Goal: Complete application form: Complete application form

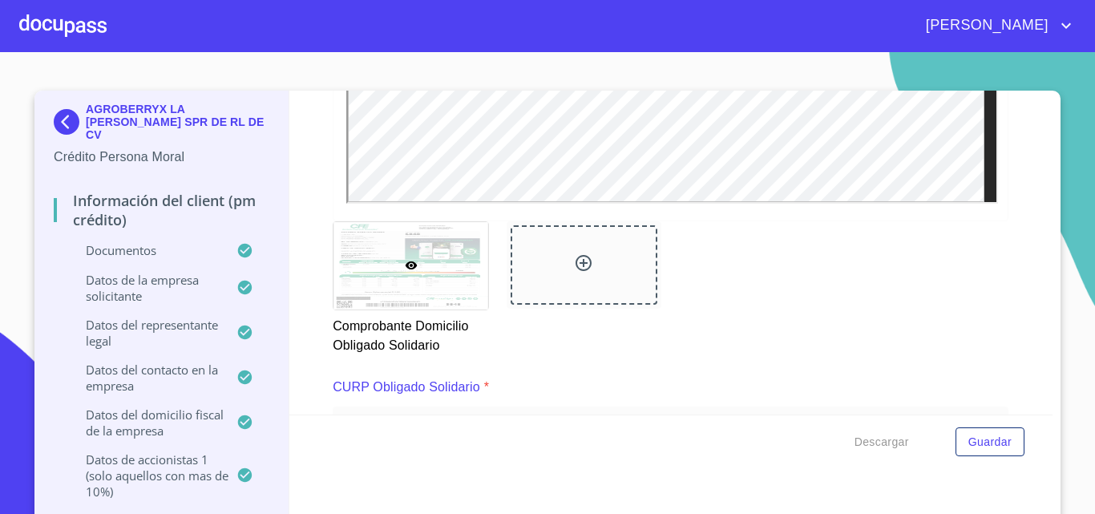
click at [61, 24] on div at bounding box center [62, 25] width 87 height 51
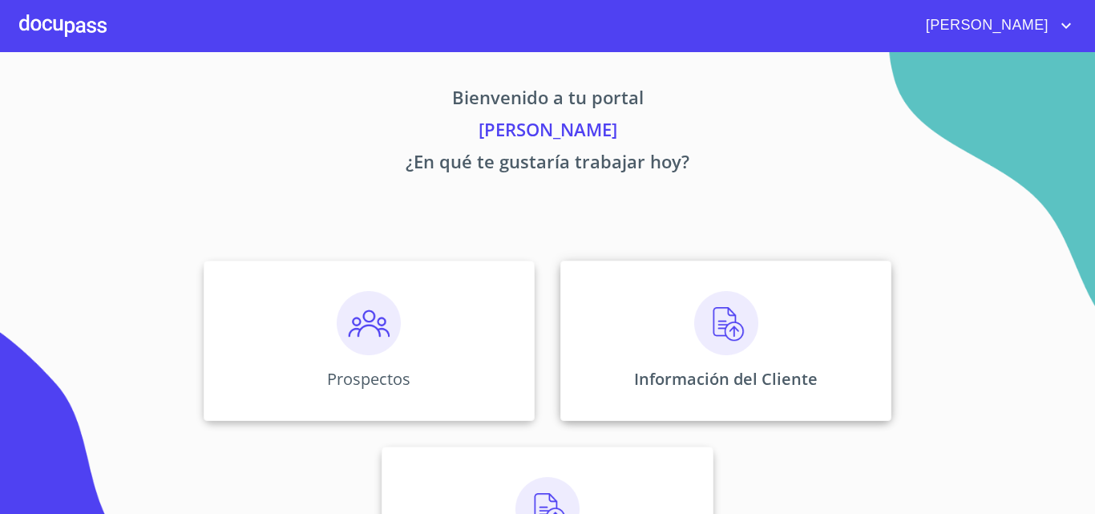
click at [713, 341] on img at bounding box center [726, 323] width 64 height 64
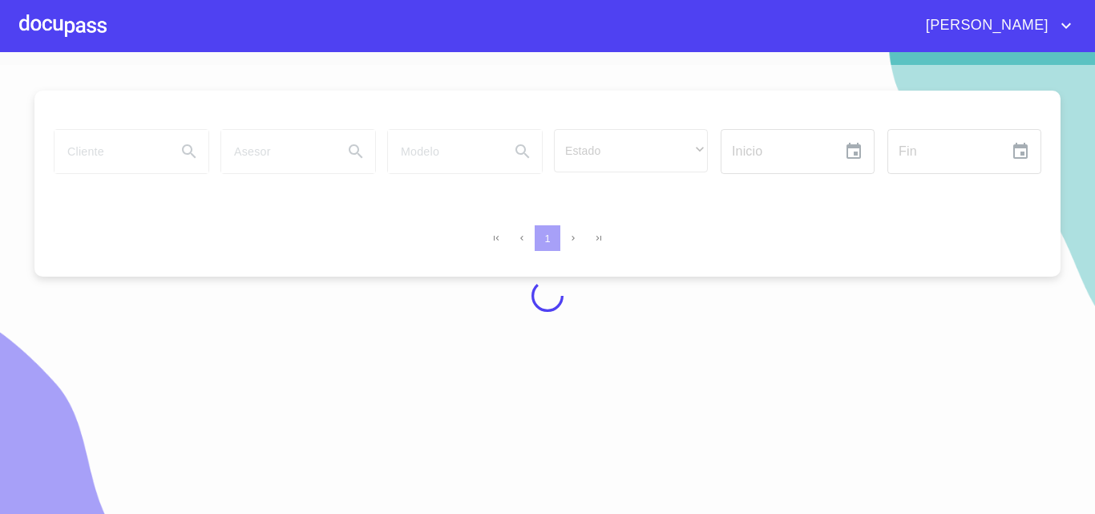
click at [64, 21] on div at bounding box center [62, 25] width 87 height 51
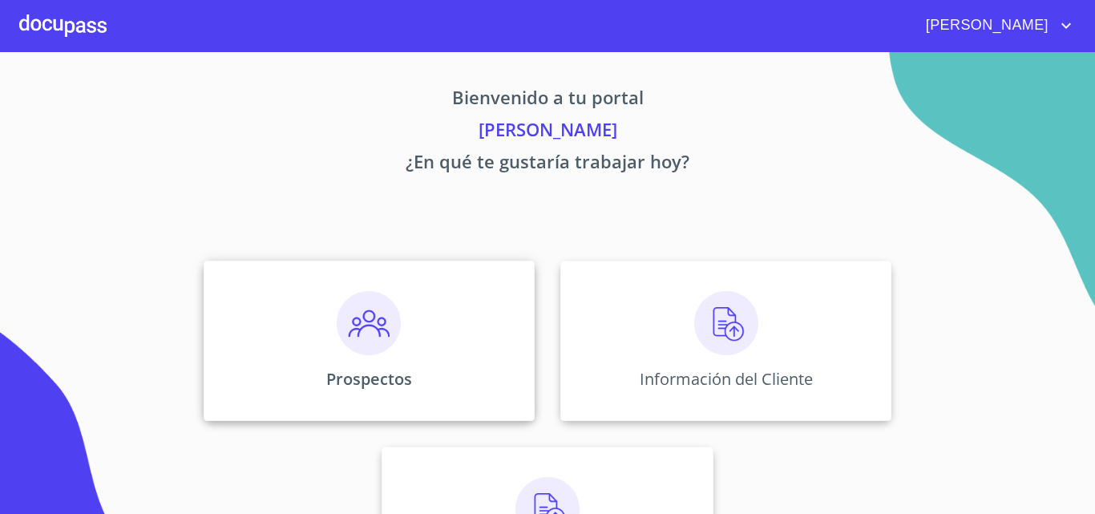
click at [354, 314] on img at bounding box center [369, 323] width 64 height 64
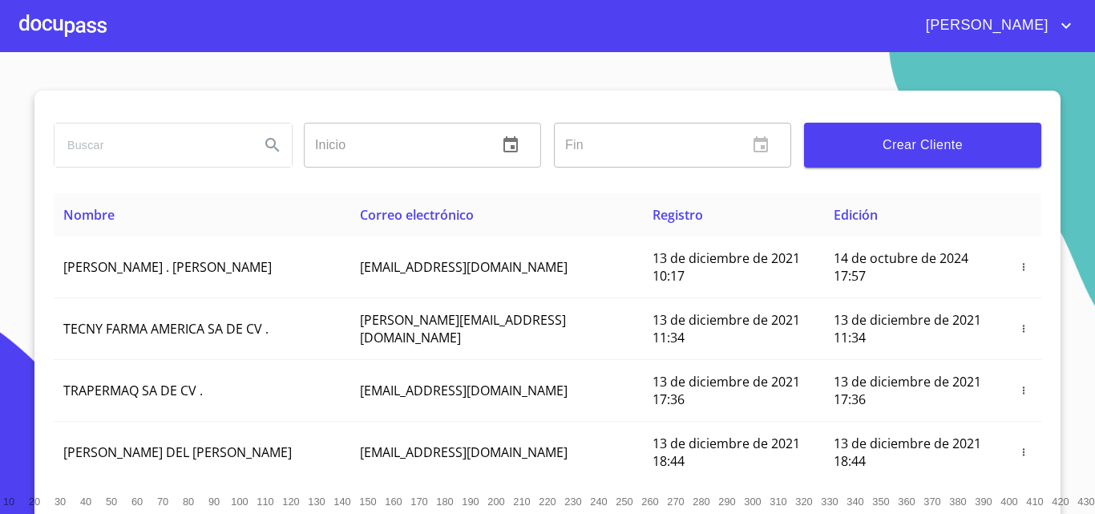
click at [879, 158] on button "Crear Cliente" at bounding box center [922, 145] width 237 height 45
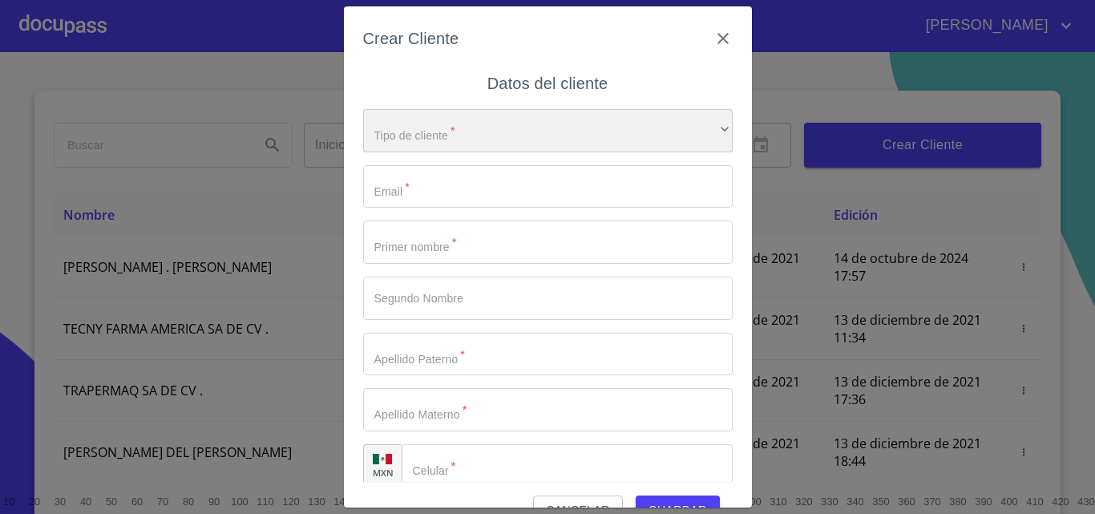
click at [689, 124] on div "​" at bounding box center [548, 130] width 370 height 43
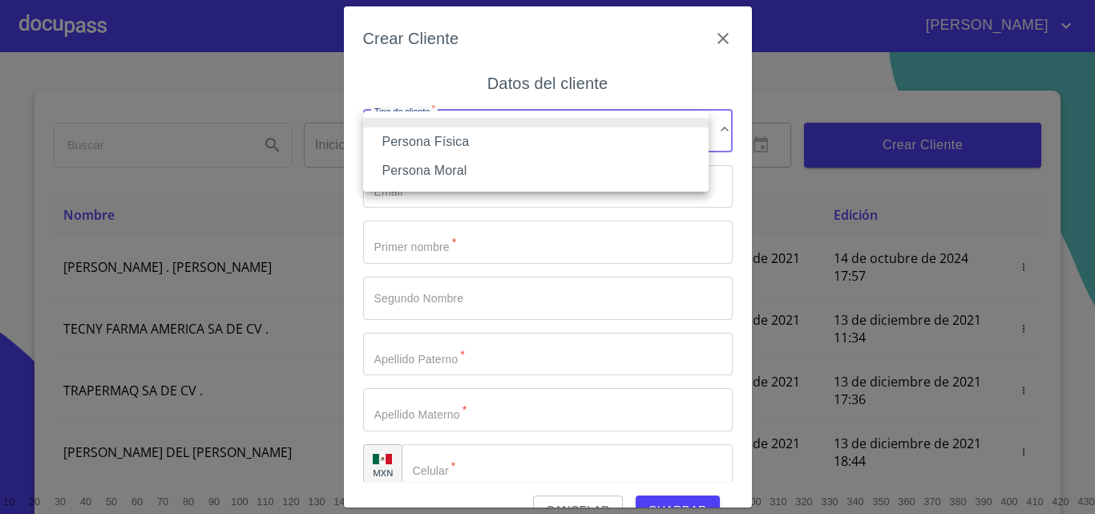
click at [446, 146] on li "Persona Física" at bounding box center [535, 141] width 345 height 29
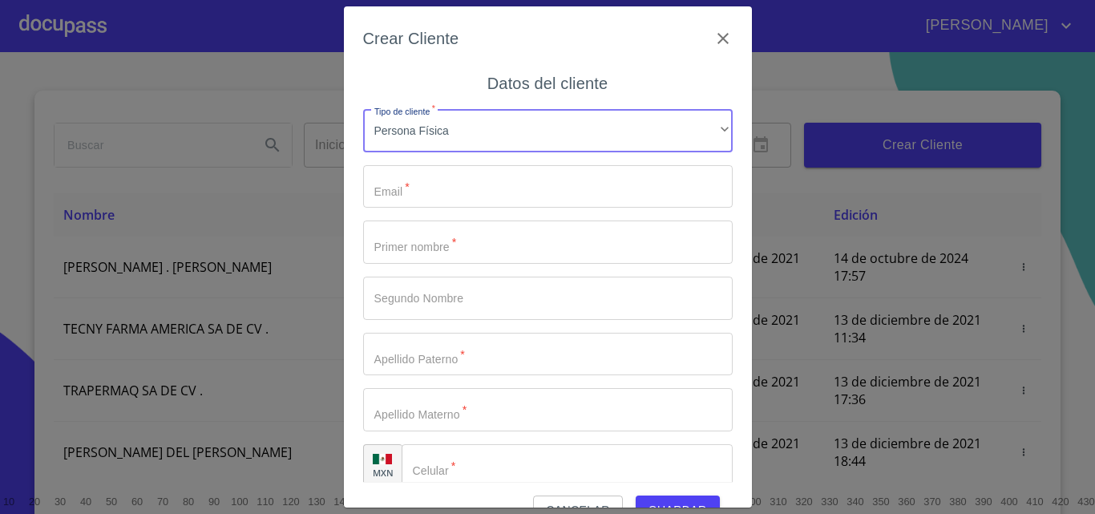
click at [451, 192] on input "Tipo de cliente   *" at bounding box center [548, 186] width 370 height 43
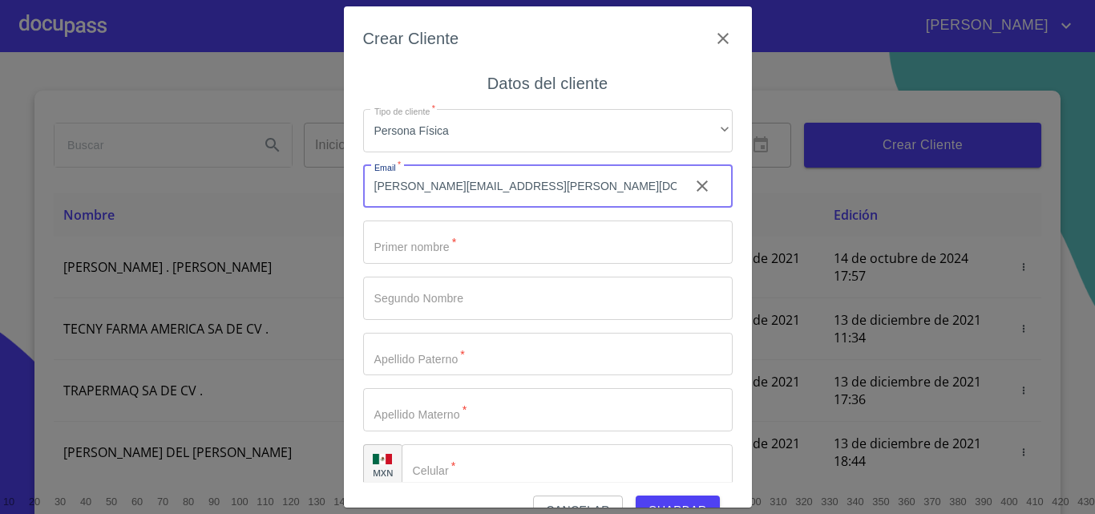
type input "[PERSON_NAME][EMAIL_ADDRESS][PERSON_NAME][DOMAIN_NAME]"
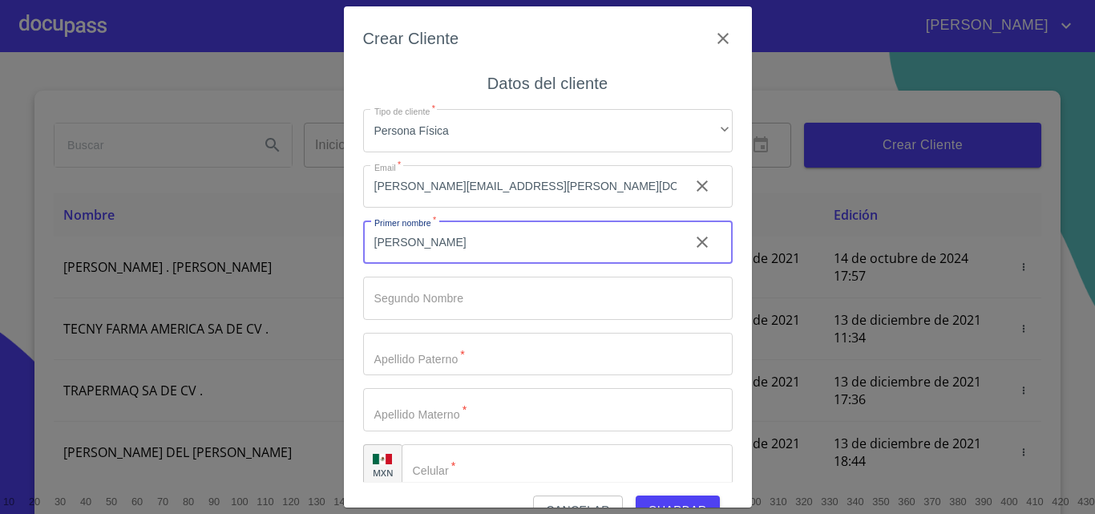
type input "[PERSON_NAME]"
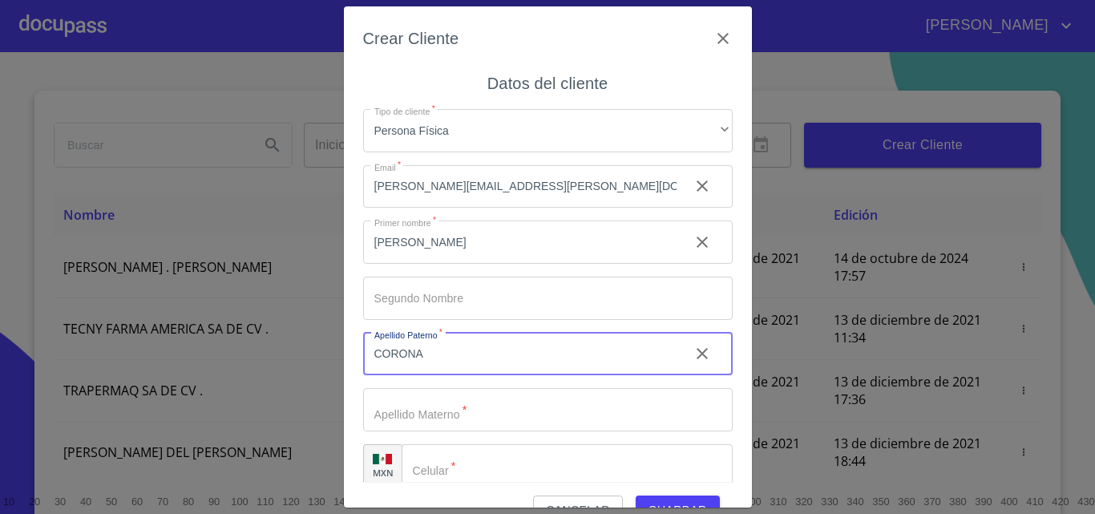
type input "CORONA"
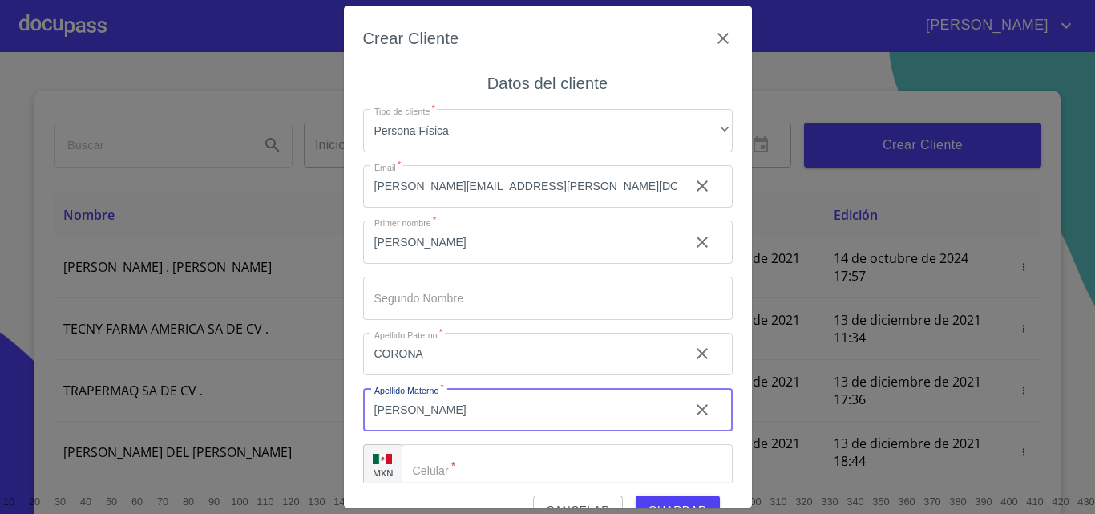
type input "[PERSON_NAME]"
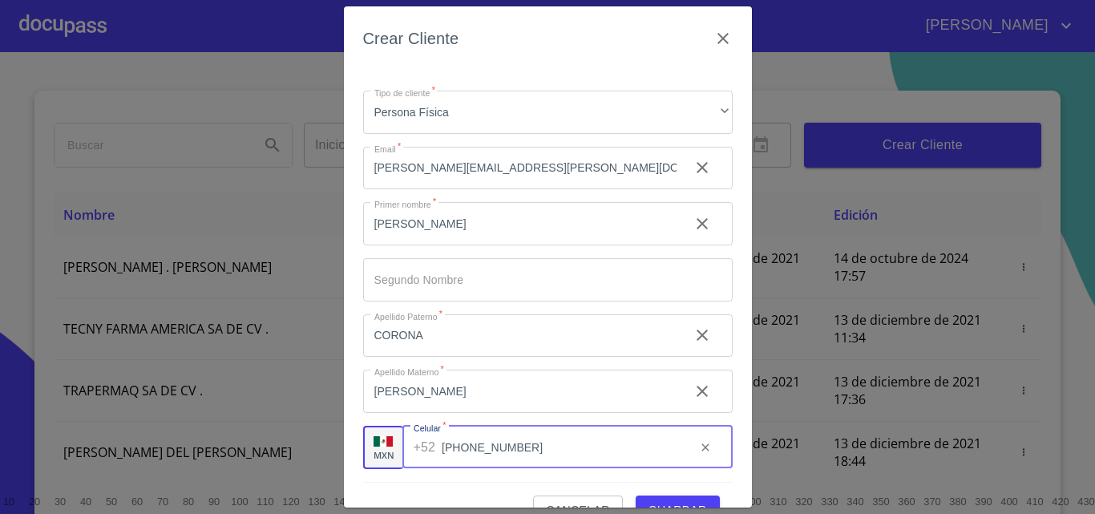
scroll to position [36, 0]
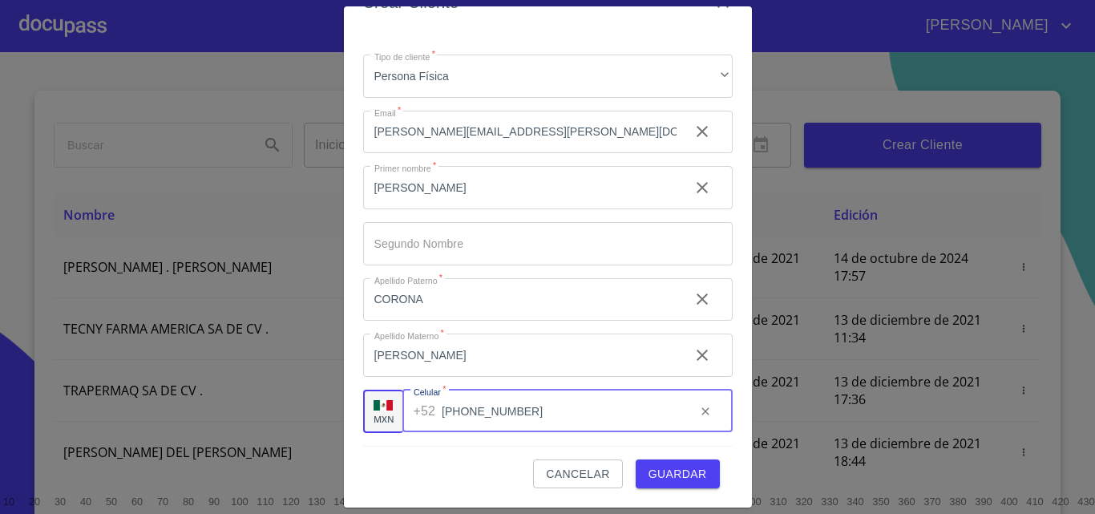
type input "[PHONE_NUMBER]"
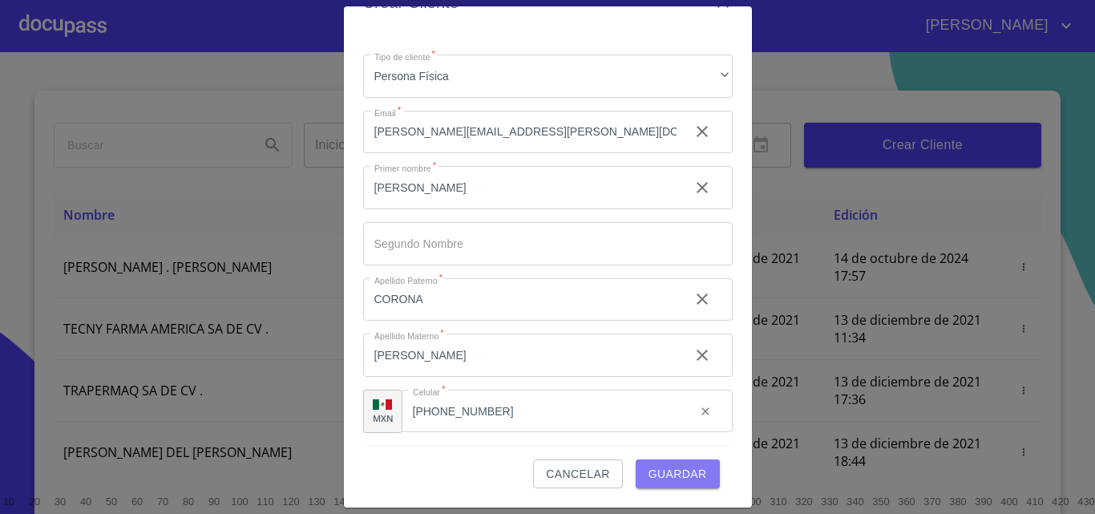
click at [675, 484] on button "Guardar" at bounding box center [678, 474] width 84 height 30
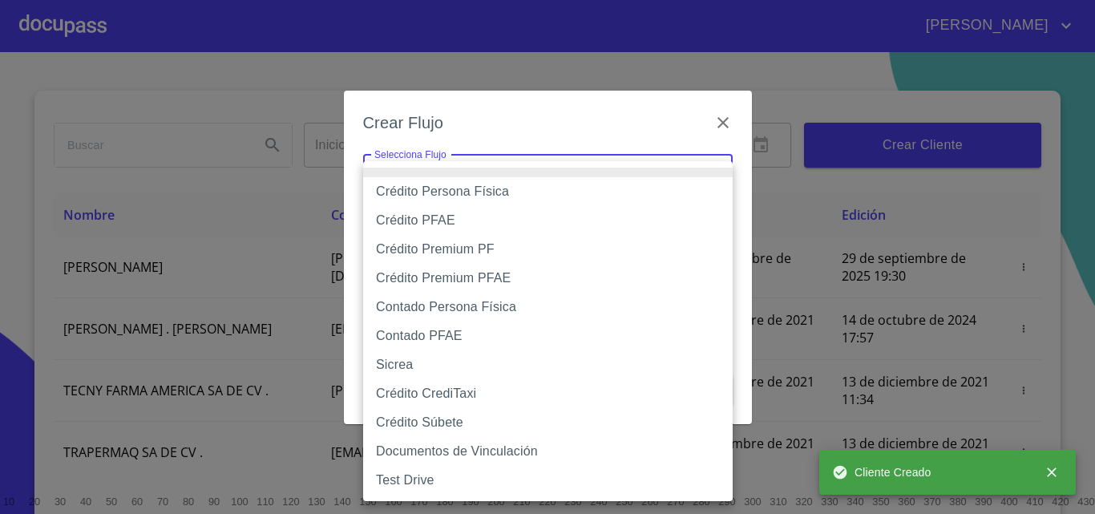
click at [450, 177] on body "[PERSON_NAME] ​ Fin ​ Crear Cliente Nombre Correo electrónico Registro Edición …" at bounding box center [547, 257] width 1095 height 514
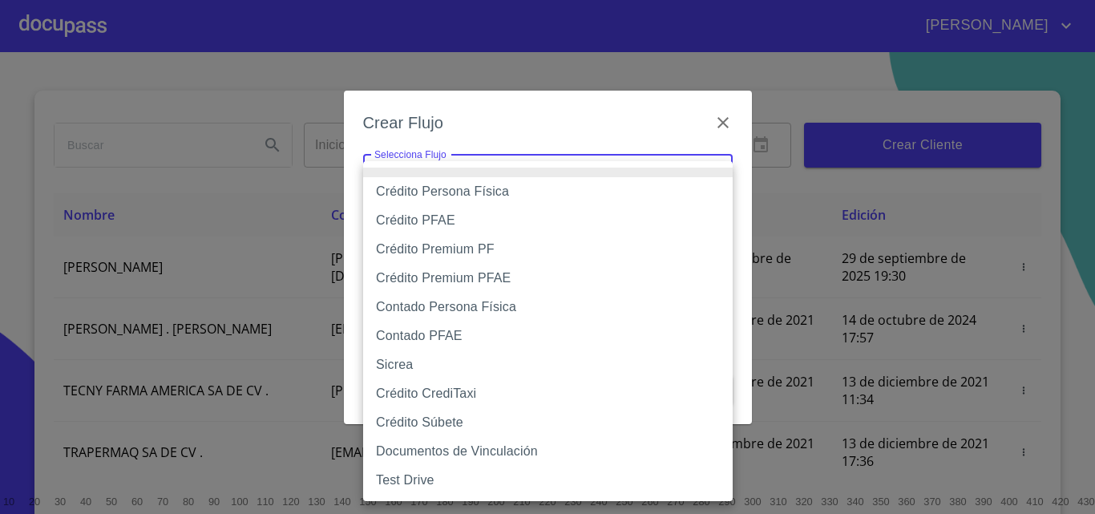
click at [458, 194] on li "Crédito Persona Física" at bounding box center [548, 191] width 370 height 29
type input "61b033e49b8c202ad5bb7912"
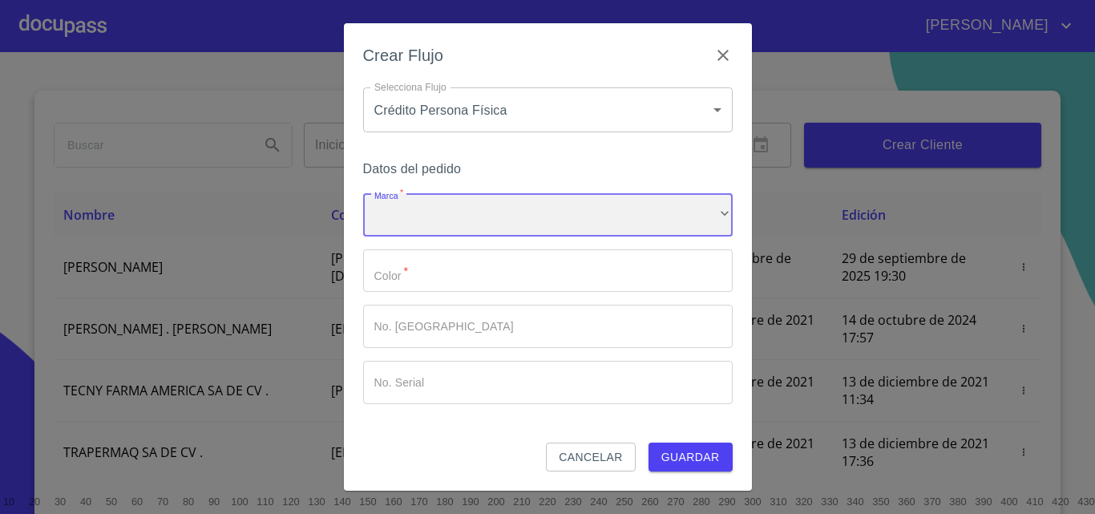
click at [446, 215] on div "​" at bounding box center [548, 214] width 370 height 43
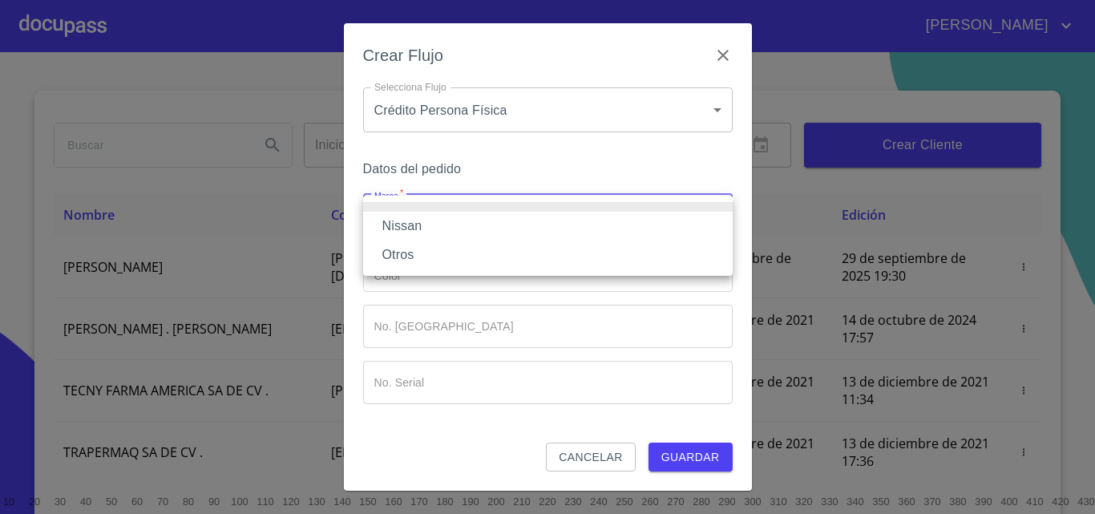
click at [421, 221] on li "Nissan" at bounding box center [548, 226] width 370 height 29
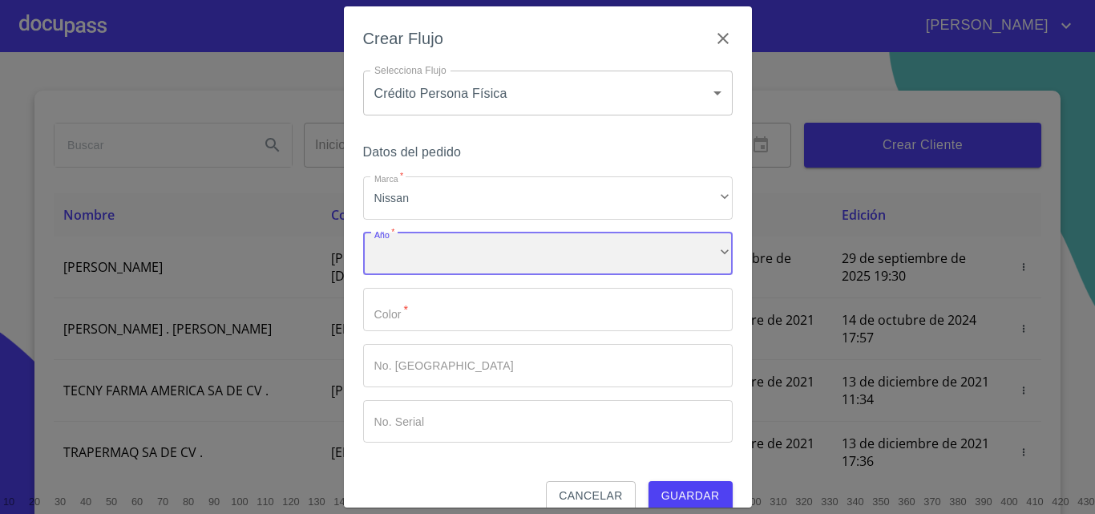
click at [423, 264] on div "​" at bounding box center [548, 253] width 370 height 43
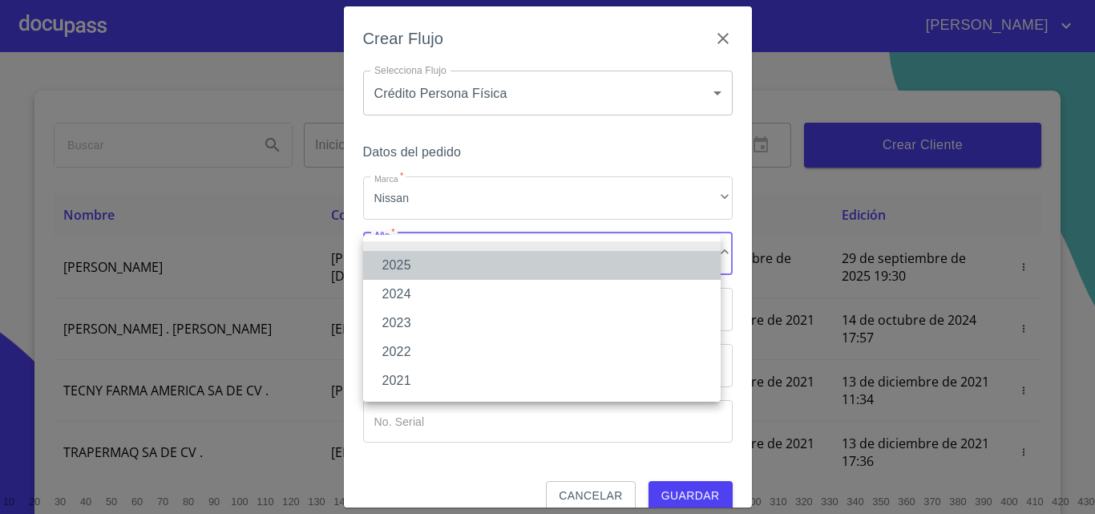
click at [402, 251] on li "2025" at bounding box center [542, 265] width 358 height 29
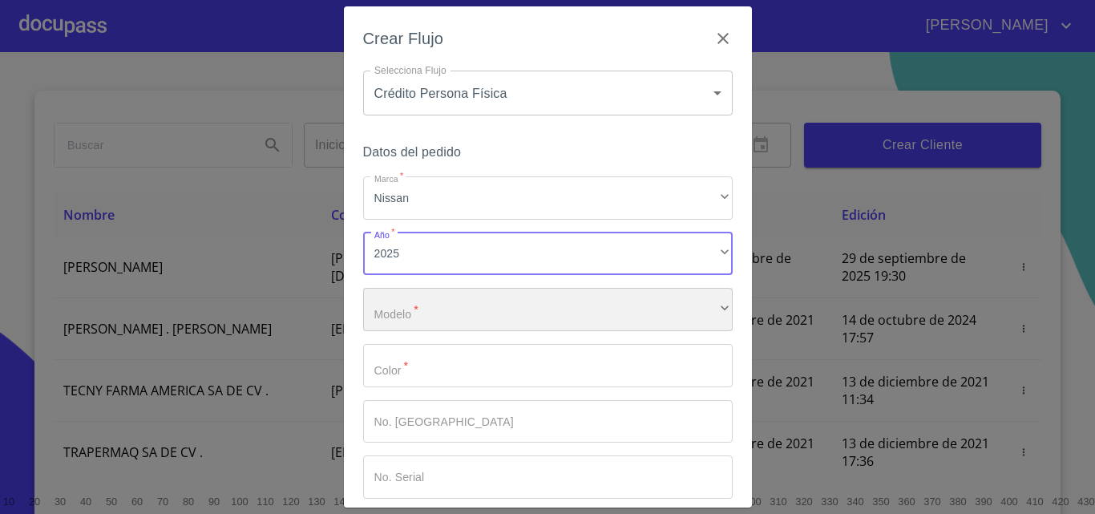
click at [427, 301] on div "​" at bounding box center [548, 309] width 370 height 43
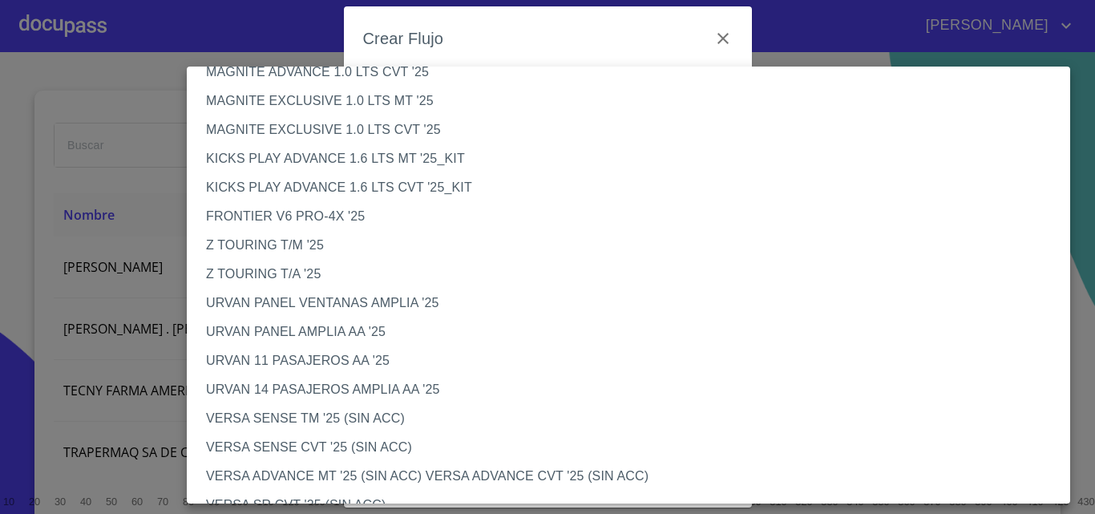
scroll to position [321, 0]
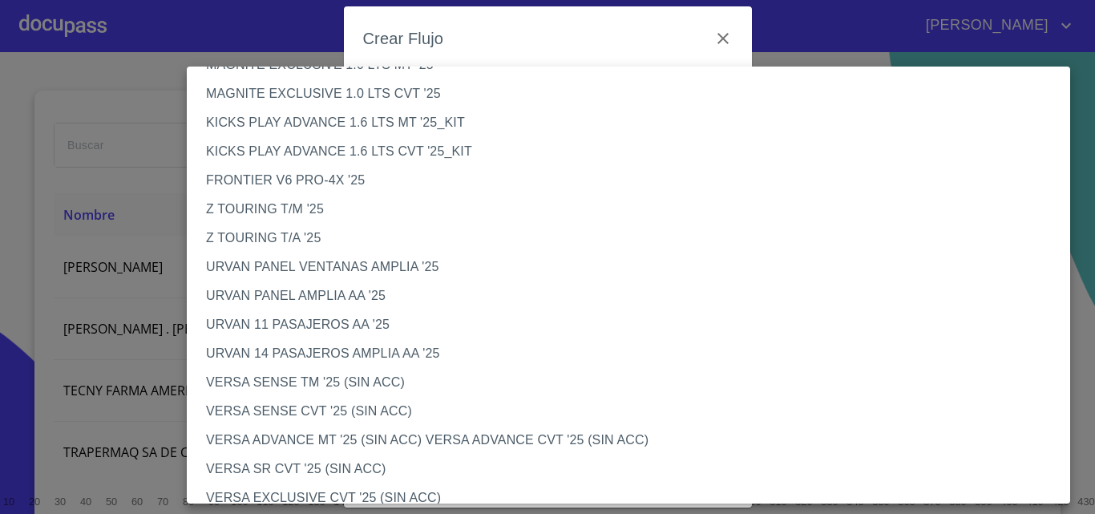
click at [362, 442] on li "VERSA ADVANCE MT '25 (SIN ACC) VERSA ADVANCE CVT '25 (SIN ACC)" at bounding box center [634, 440] width 895 height 29
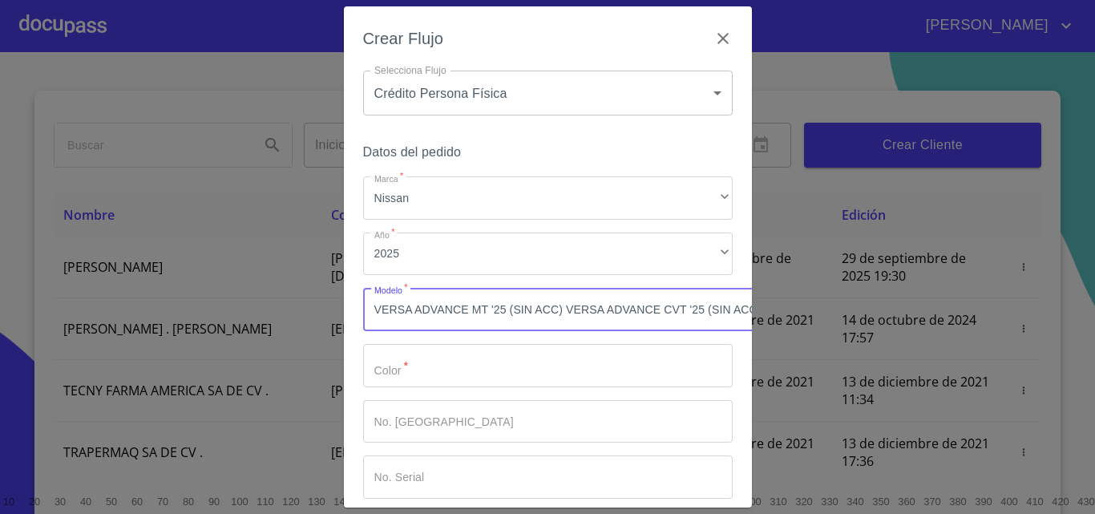
click at [410, 361] on input "Marca   *" at bounding box center [548, 365] width 370 height 43
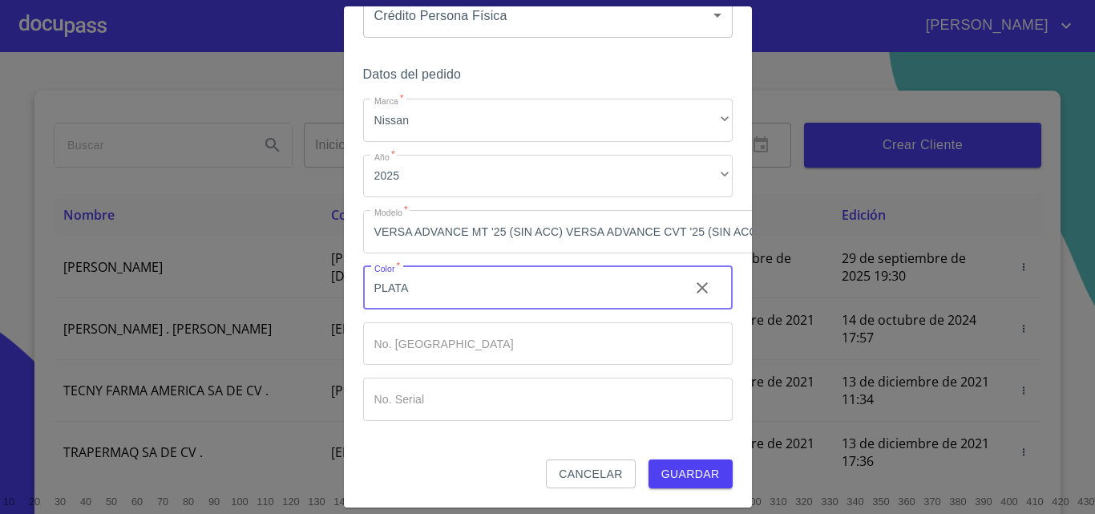
scroll to position [90, 0]
type input "PLATA"
click at [703, 464] on span "Guardar" at bounding box center [690, 474] width 59 height 20
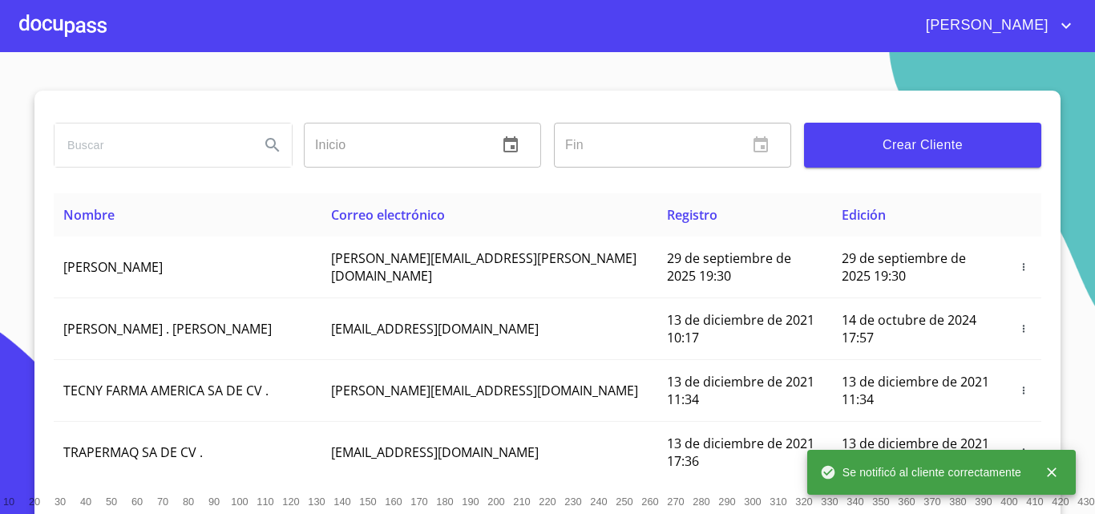
click at [41, 34] on div at bounding box center [62, 25] width 87 height 51
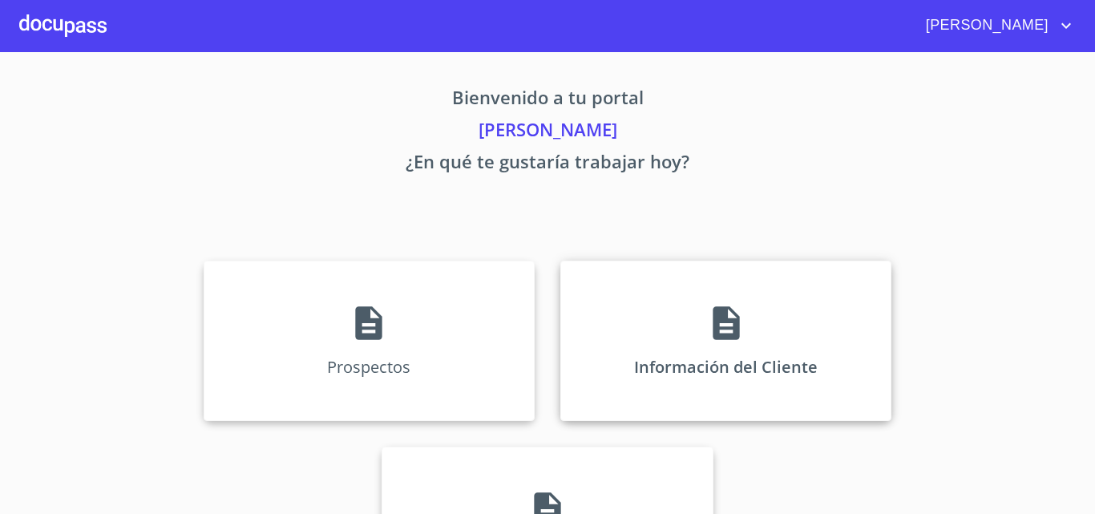
click at [666, 345] on div "Información del Cliente" at bounding box center [725, 341] width 331 height 160
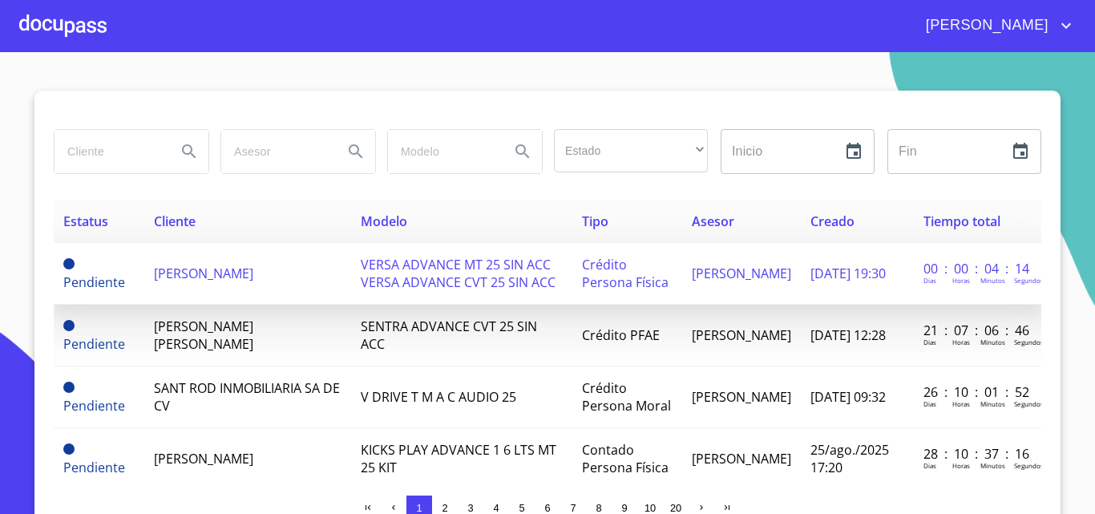
click at [255, 284] on td "[PERSON_NAME]" at bounding box center [247, 274] width 206 height 62
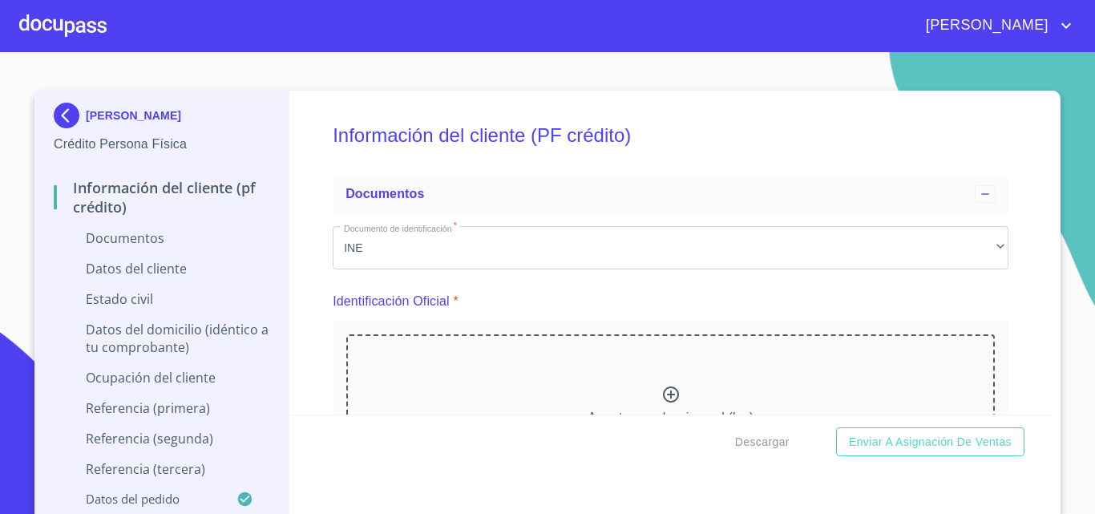
scroll to position [160, 0]
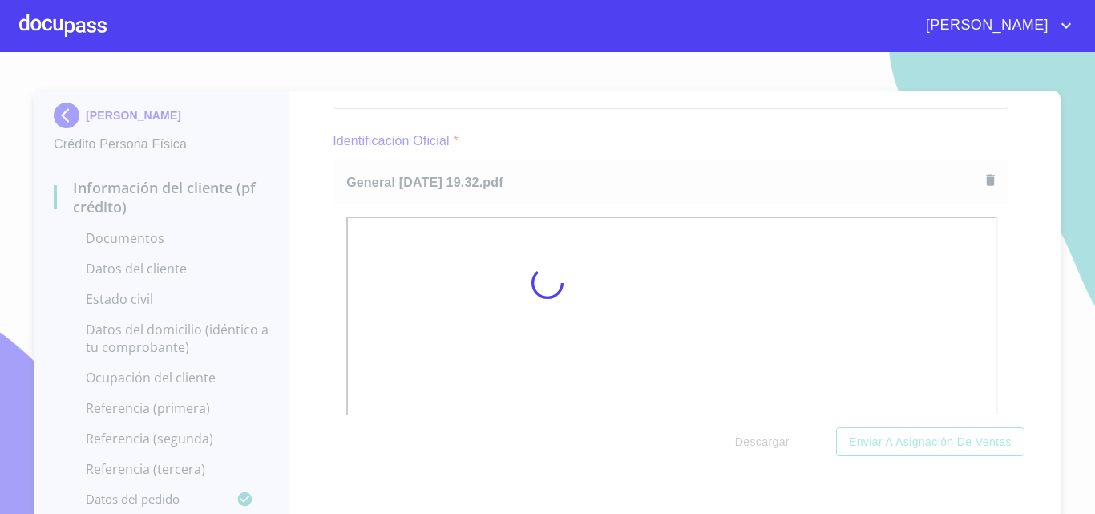
click at [1017, 267] on div at bounding box center [547, 283] width 1095 height 462
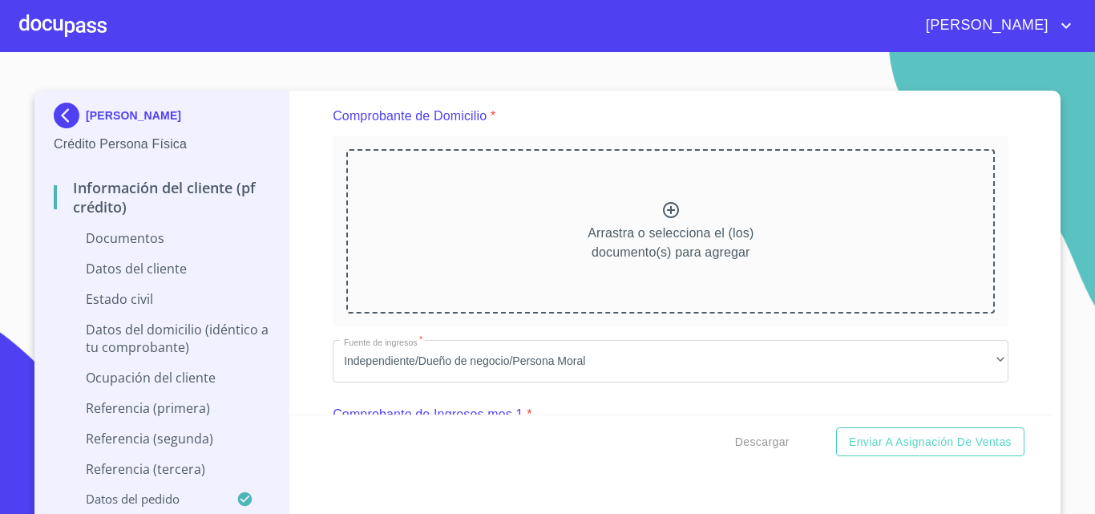
scroll to position [882, 0]
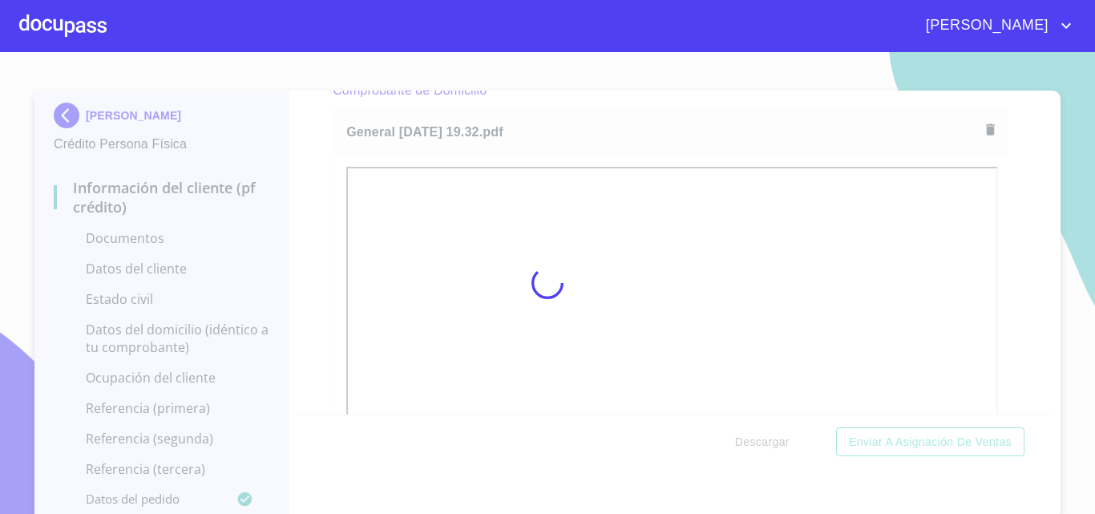
click at [993, 269] on div at bounding box center [547, 283] width 1095 height 462
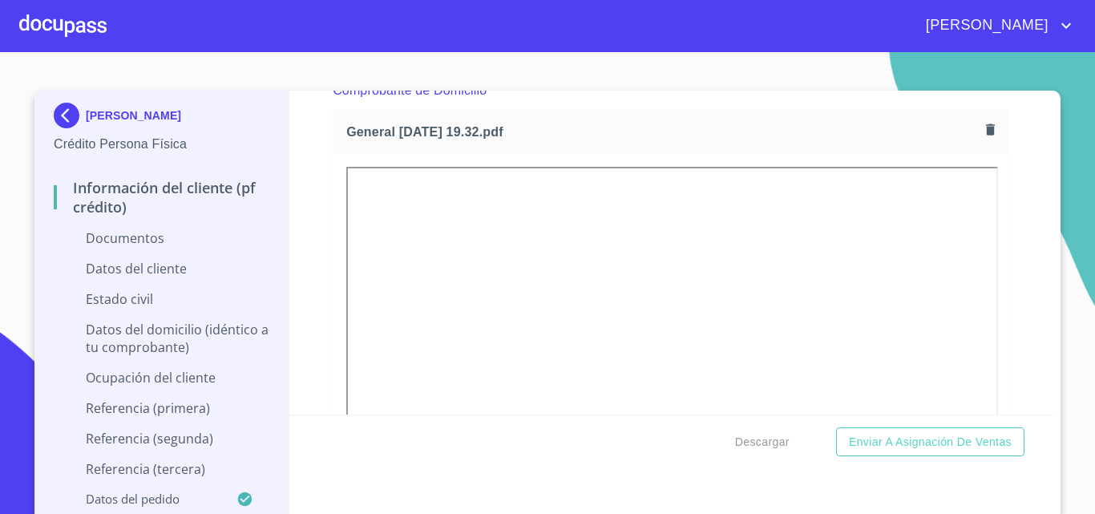
click at [993, 269] on div "Información del cliente (PF crédito) Documentos Documento de identificación   *…" at bounding box center [671, 253] width 764 height 324
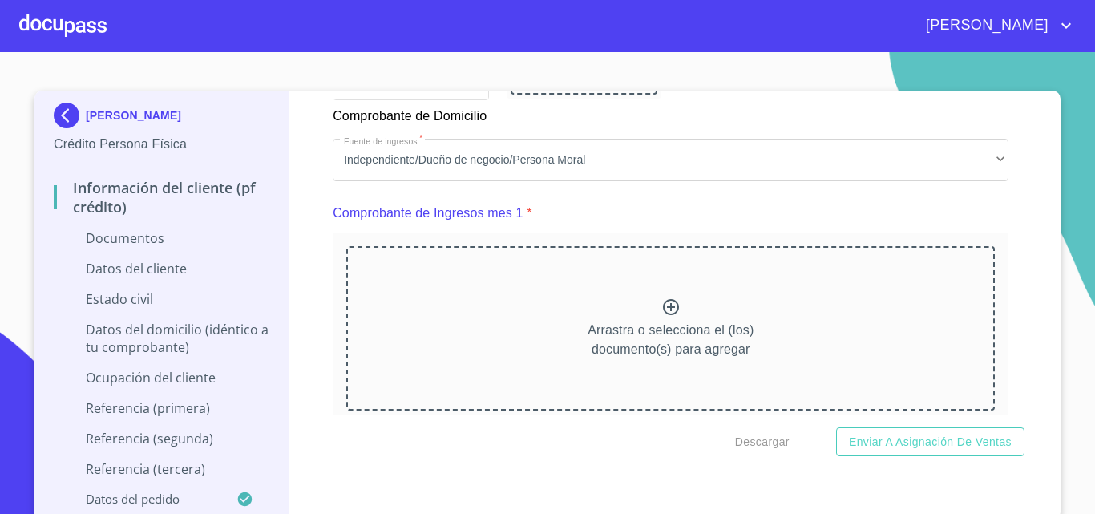
scroll to position [1523, 0]
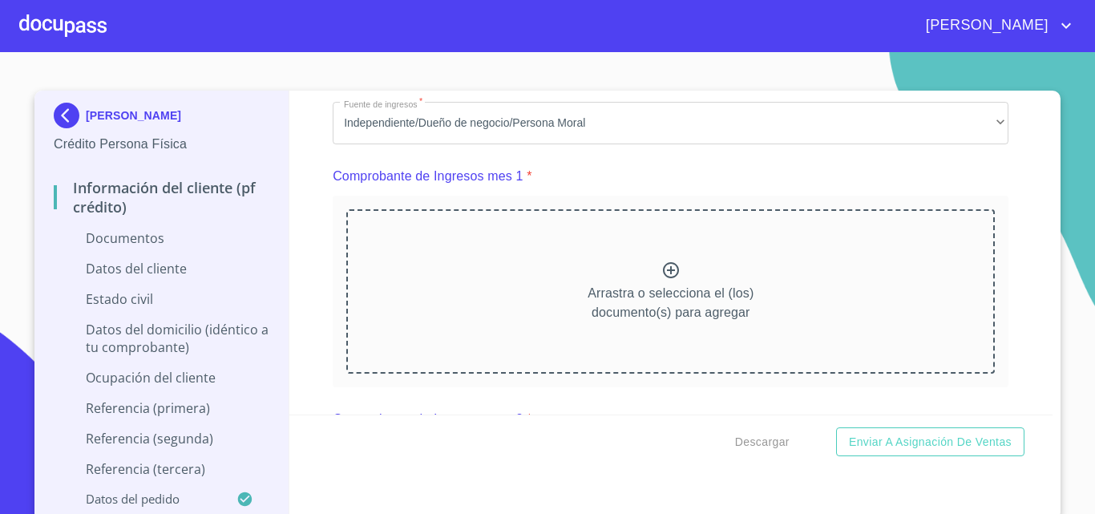
click at [661, 280] on icon at bounding box center [670, 270] width 19 height 19
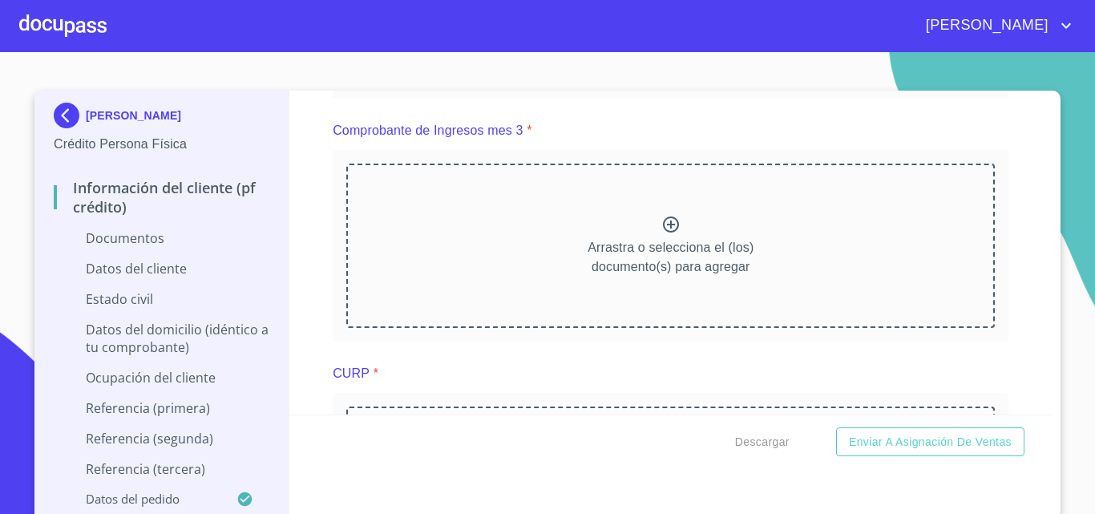
scroll to position [2164, 0]
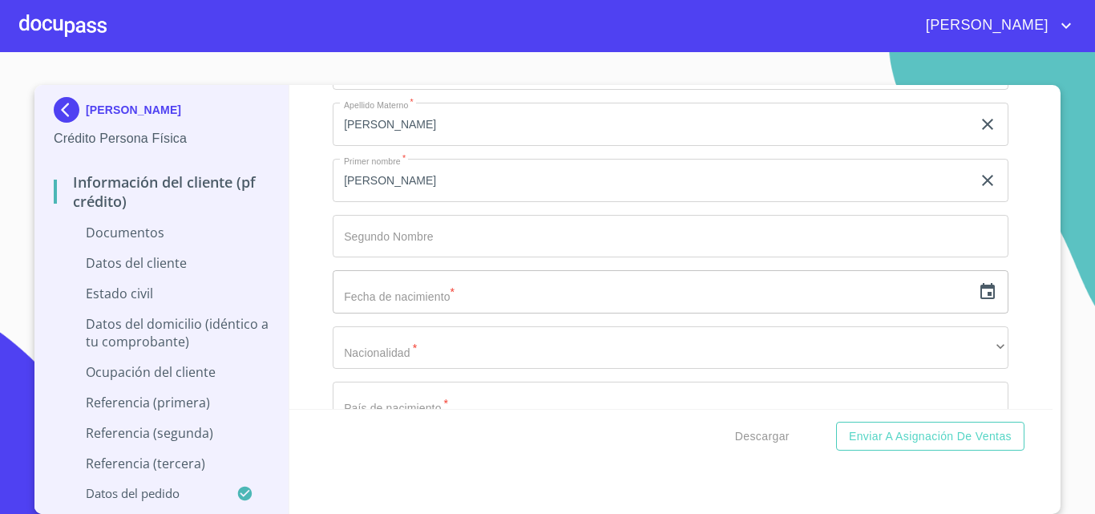
scroll to position [2966, 0]
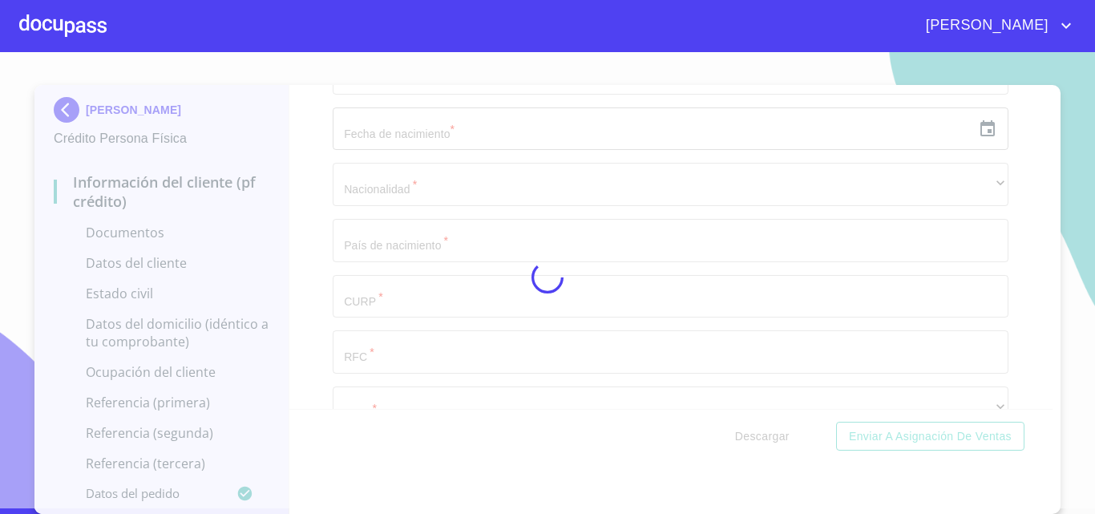
scroll to position [0, 0]
click at [512, 149] on div at bounding box center [547, 277] width 1095 height 462
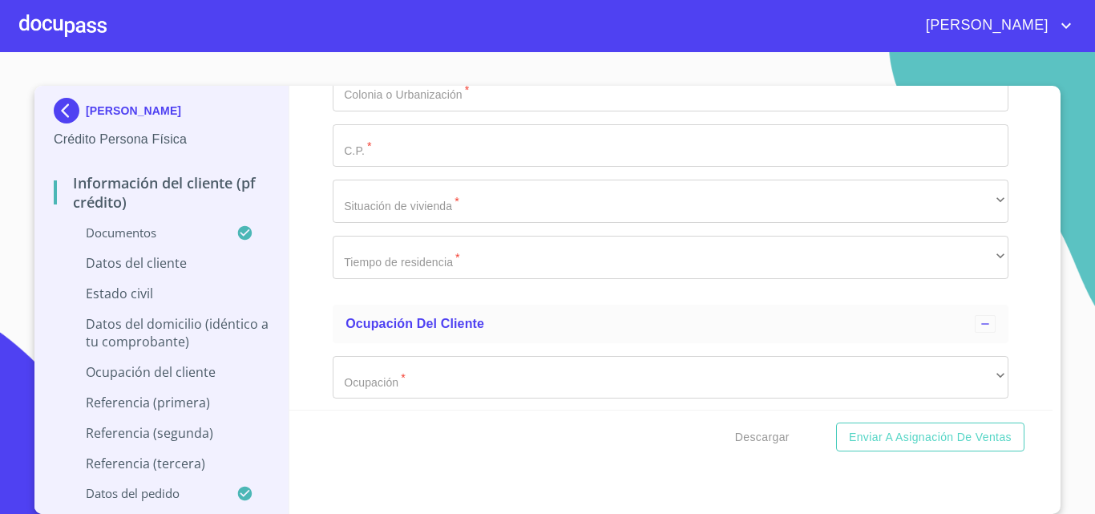
scroll to position [4729, 0]
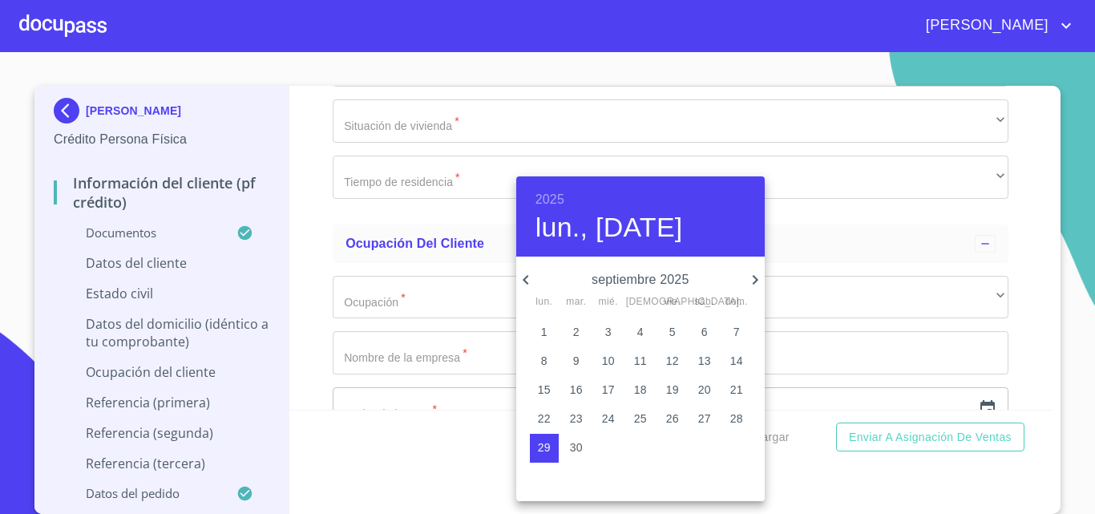
click at [560, 198] on h6 "2025" at bounding box center [549, 199] width 29 height 22
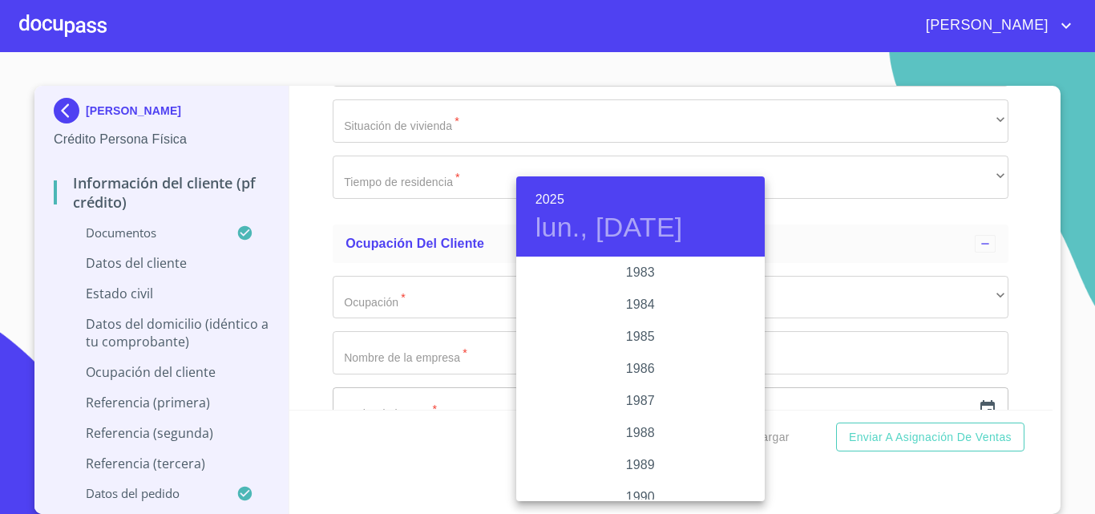
scroll to position [1828, 0]
click at [636, 273] on div "1982" at bounding box center [640, 275] width 248 height 32
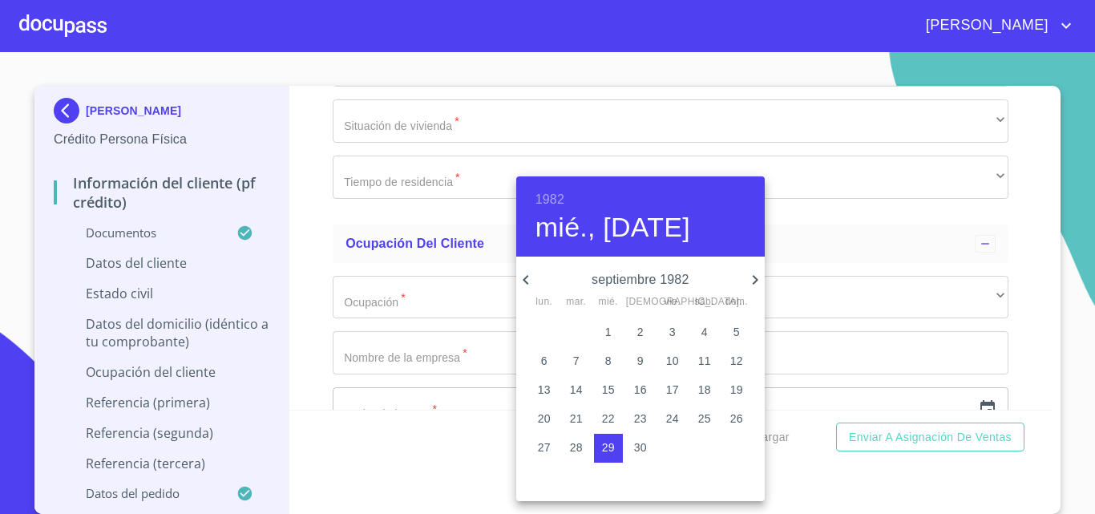
click at [527, 281] on icon "button" at bounding box center [525, 279] width 19 height 19
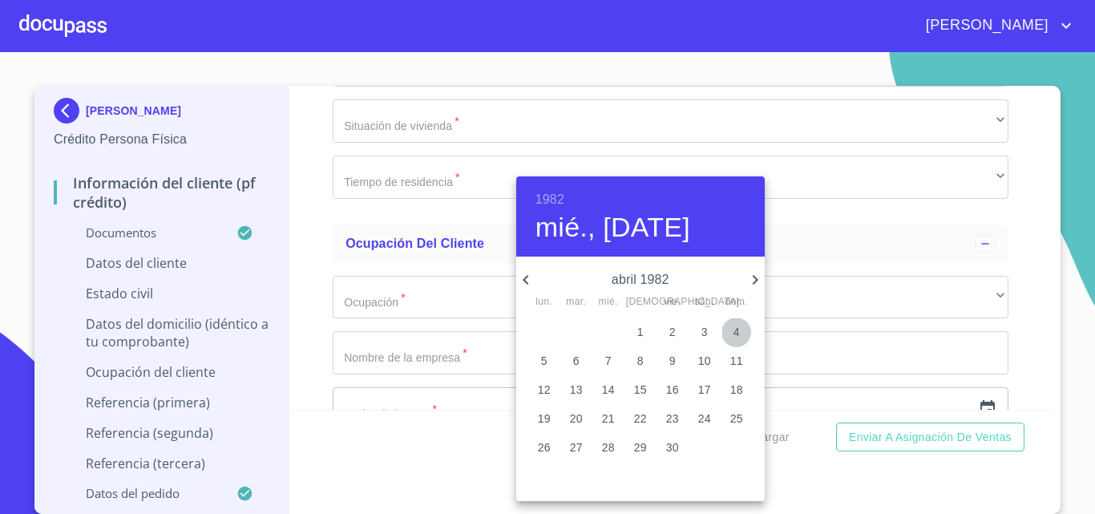
click at [738, 332] on p "4" at bounding box center [736, 332] width 6 height 16
type input "4 de abr. de 1982"
click at [430, 296] on div at bounding box center [547, 257] width 1095 height 514
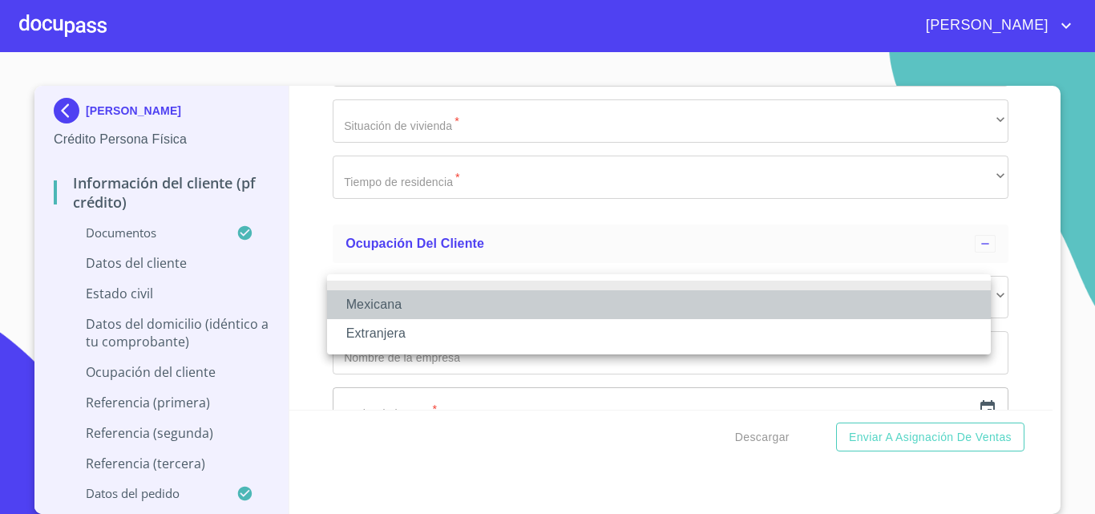
click at [381, 305] on li "Mexicana" at bounding box center [659, 304] width 664 height 29
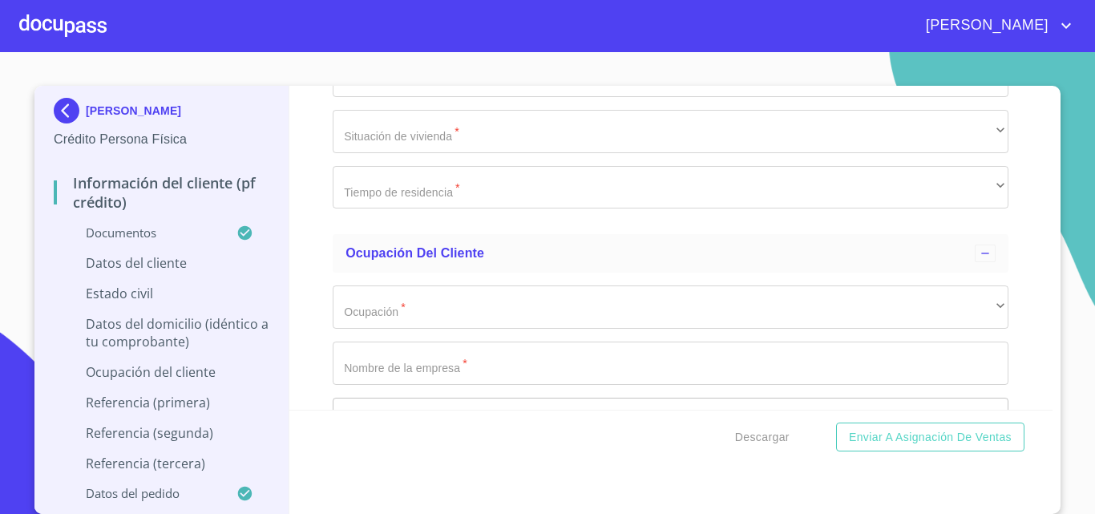
scroll to position [4810, 0]
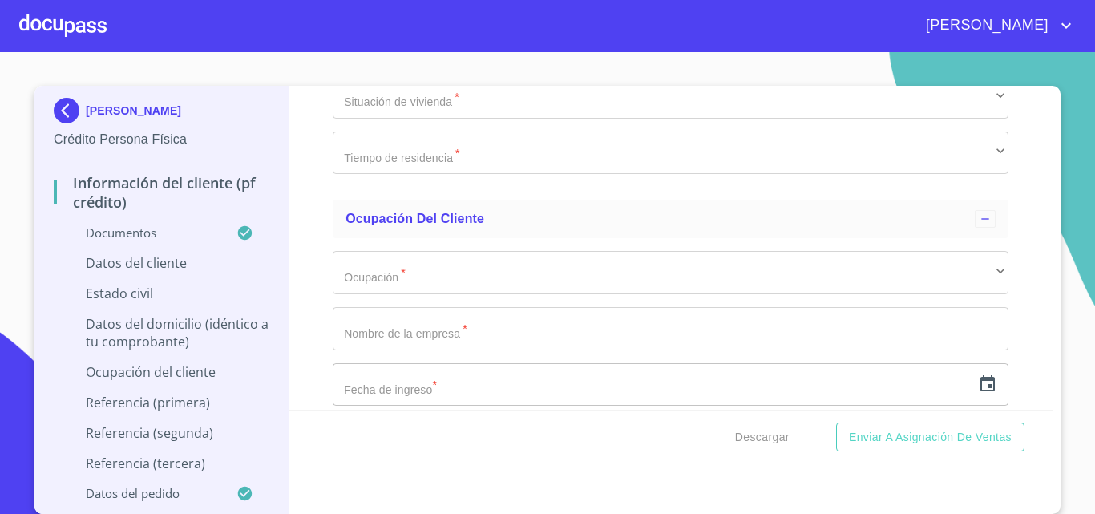
type input "[GEOGRAPHIC_DATA]"
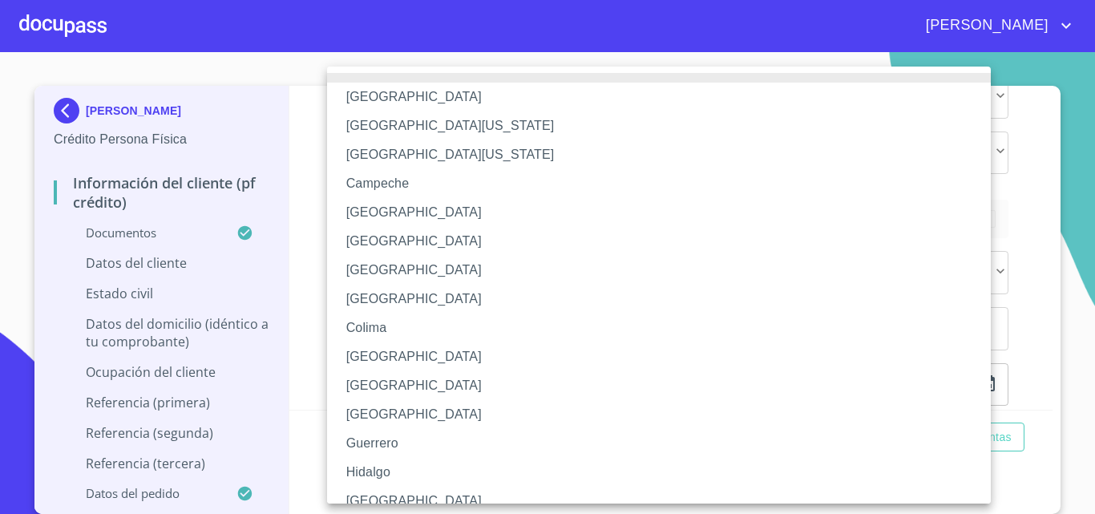
click at [379, 494] on li "[GEOGRAPHIC_DATA]" at bounding box center [665, 501] width 676 height 29
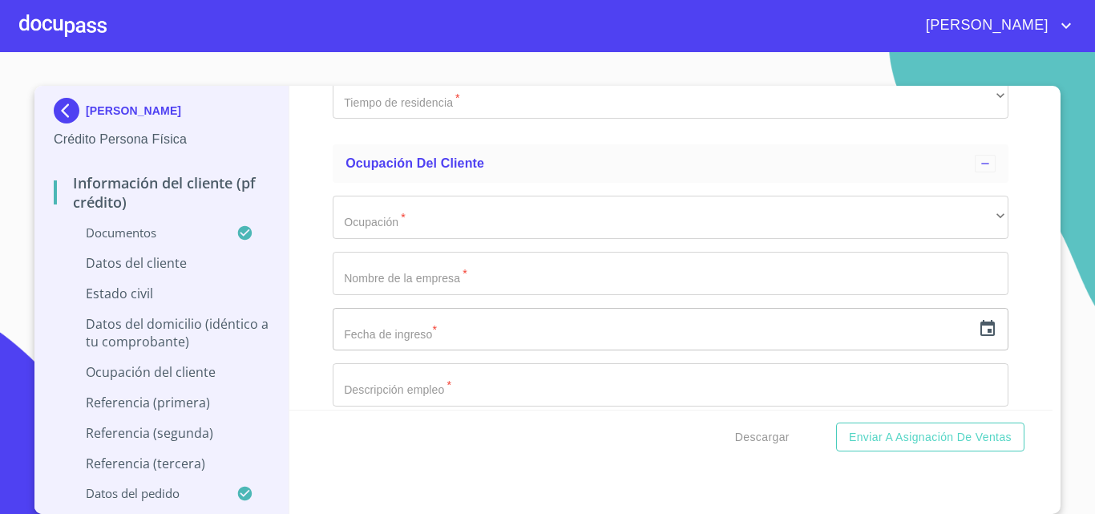
scroll to position [4890, 0]
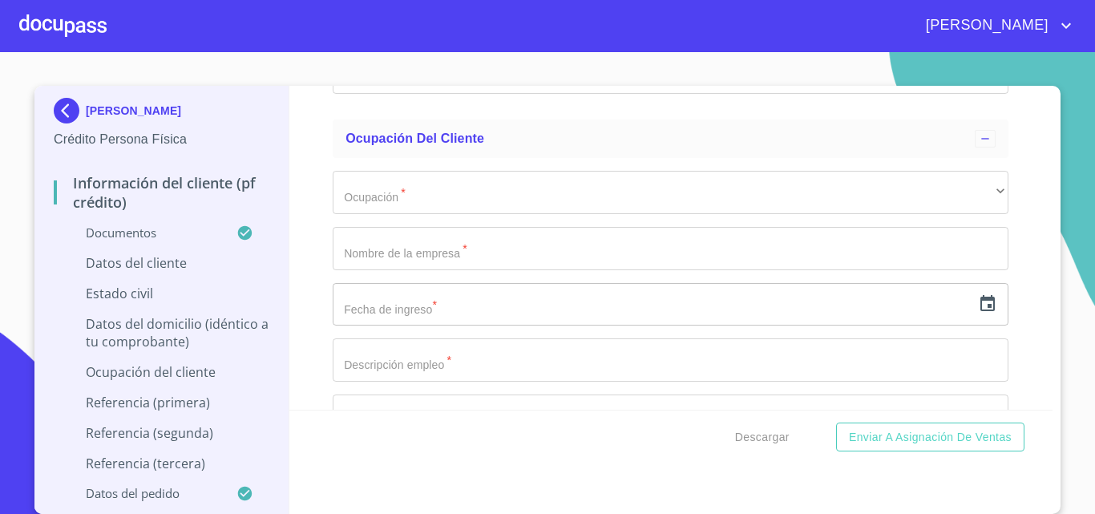
paste input "COLY820404MJCRPZ07"
type input "COLY820404MJCRPZ07"
paste input "COLY820404MJCRPZ07"
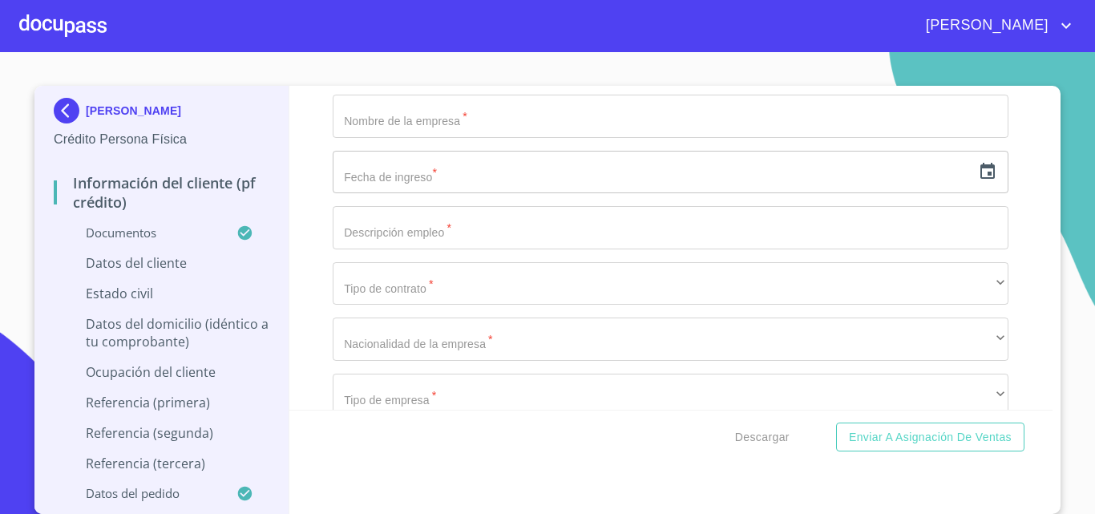
scroll to position [5050, 0]
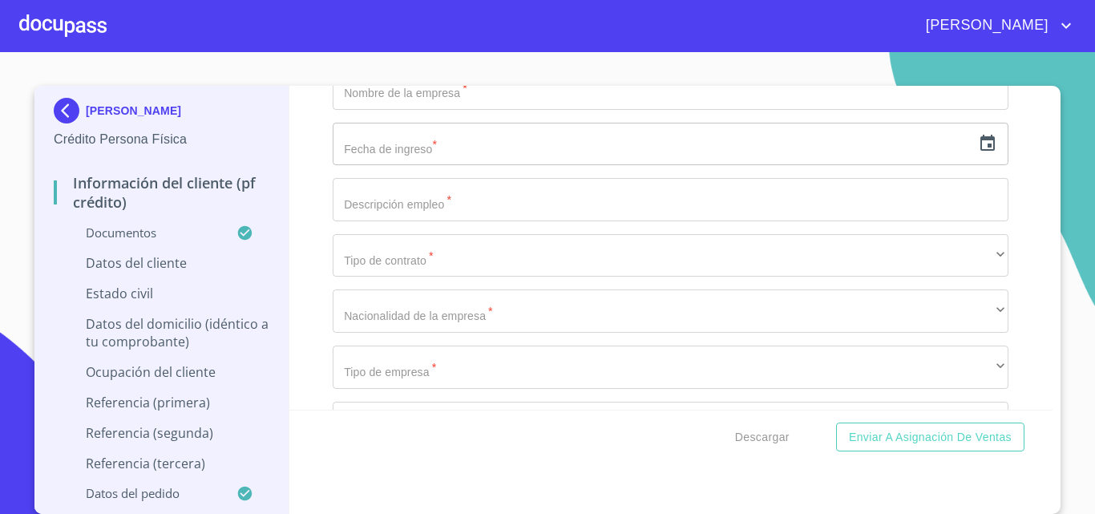
type input "COLY8204045J3"
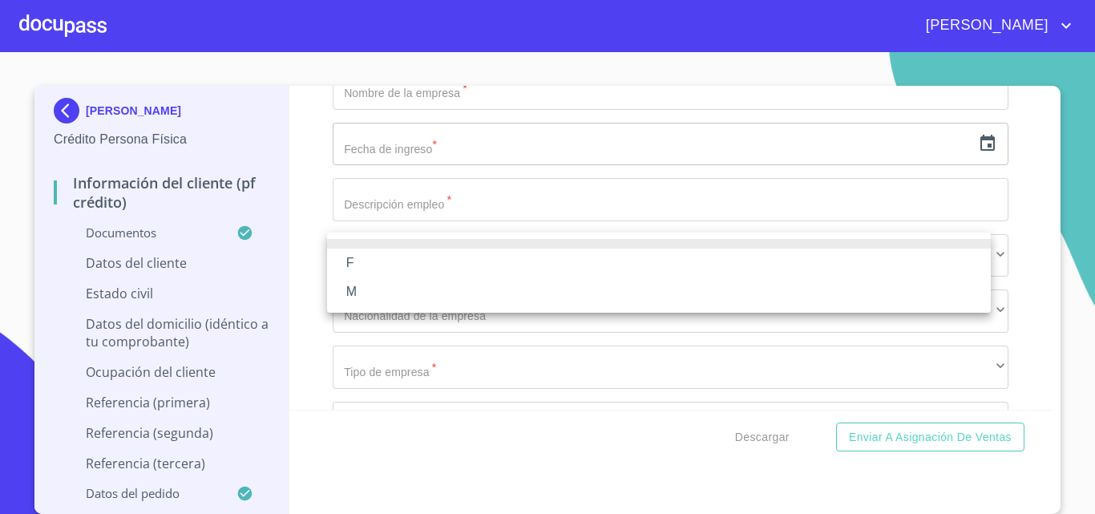
click at [362, 293] on li "M" at bounding box center [659, 291] width 664 height 29
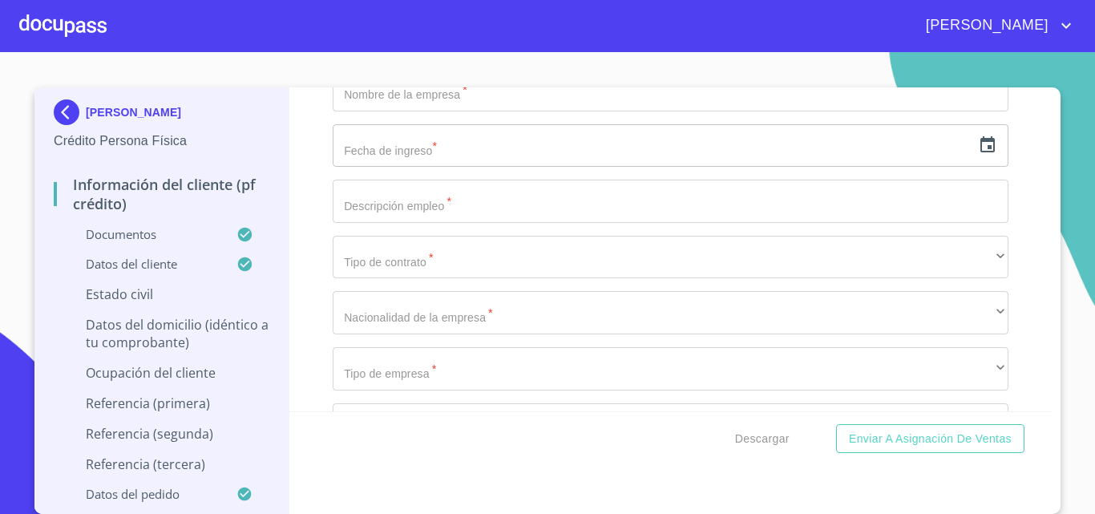
scroll to position [3, 0]
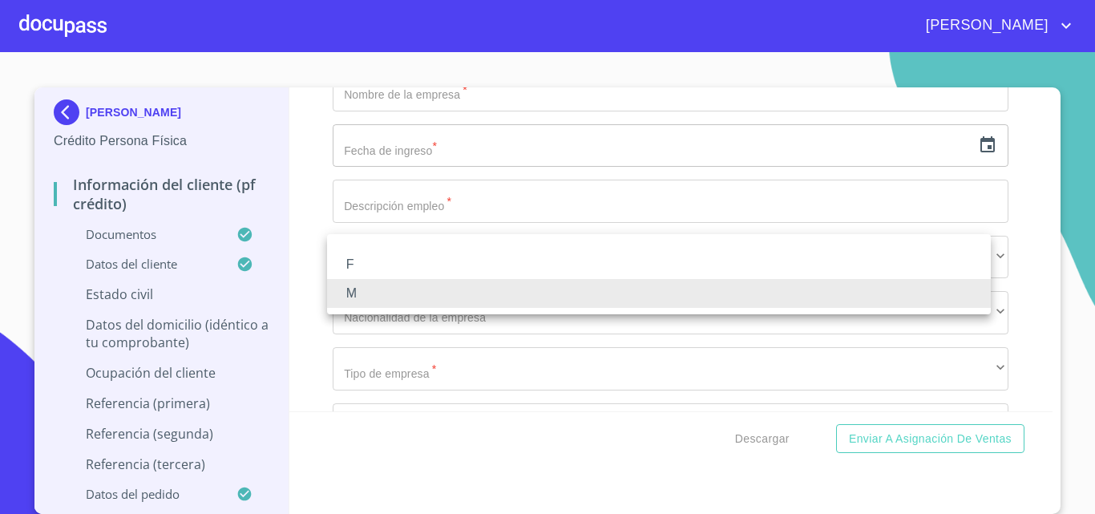
click at [375, 265] on li "F" at bounding box center [659, 264] width 664 height 29
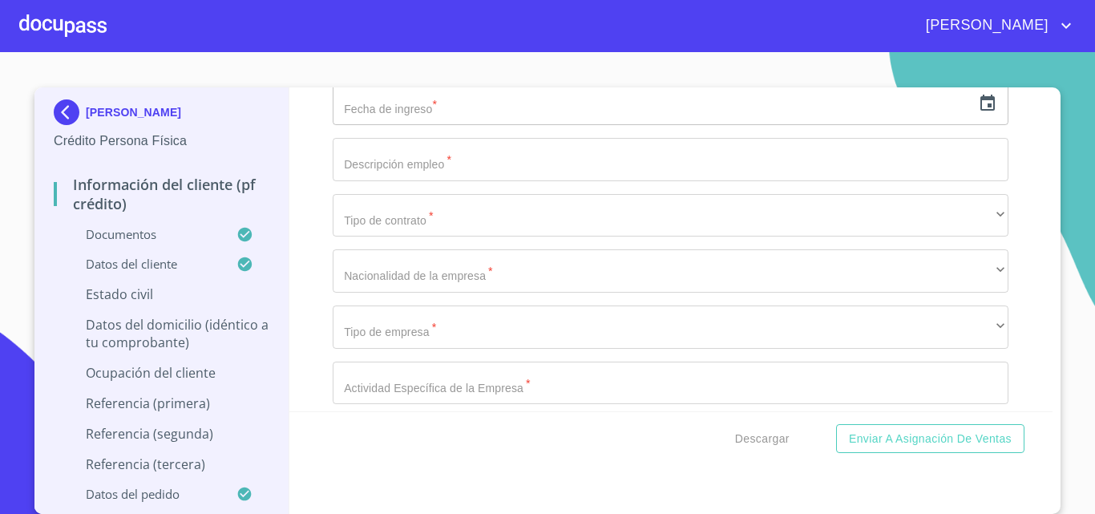
scroll to position [5210, 0]
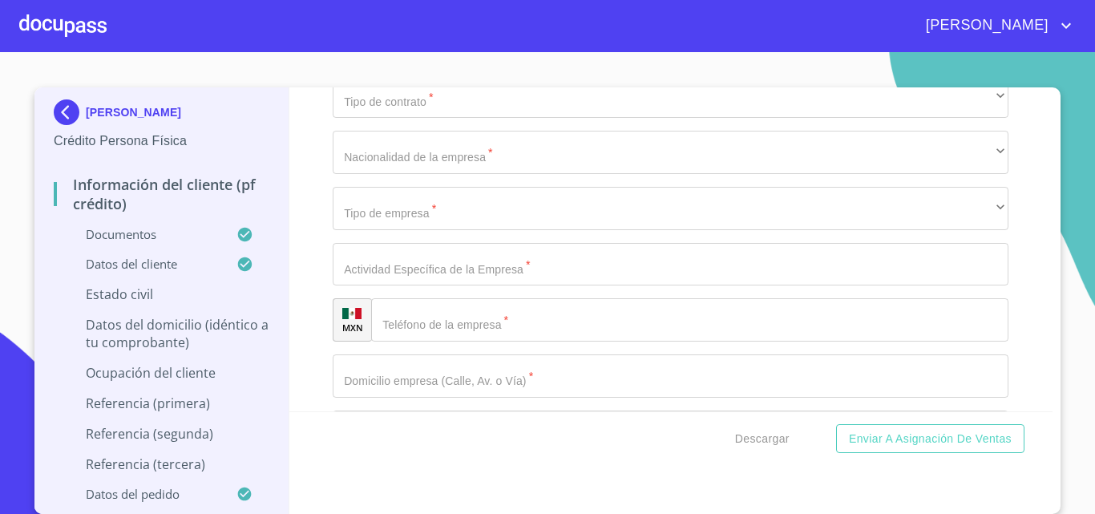
type input "2278973592"
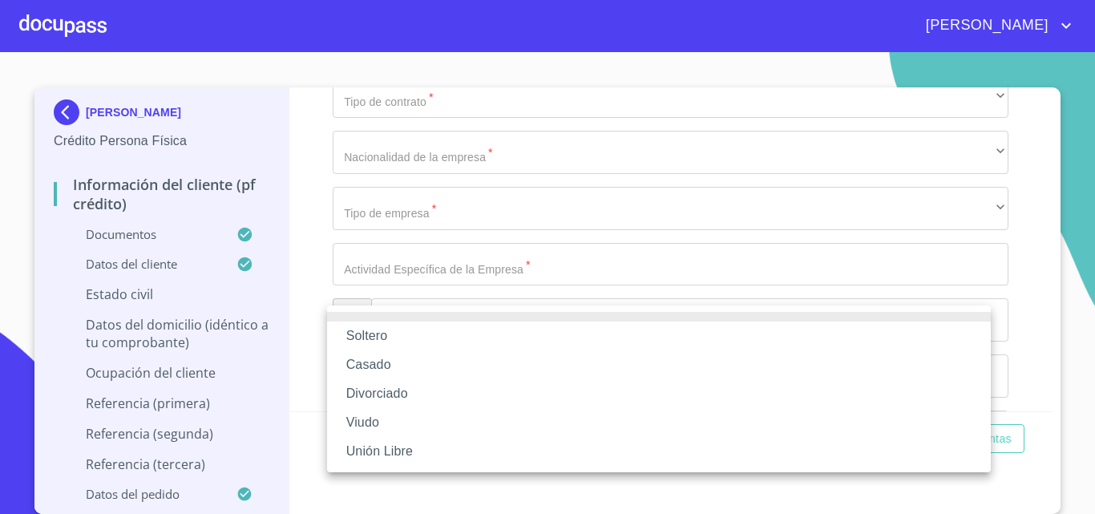
click at [387, 337] on li "Soltero" at bounding box center [659, 335] width 664 height 29
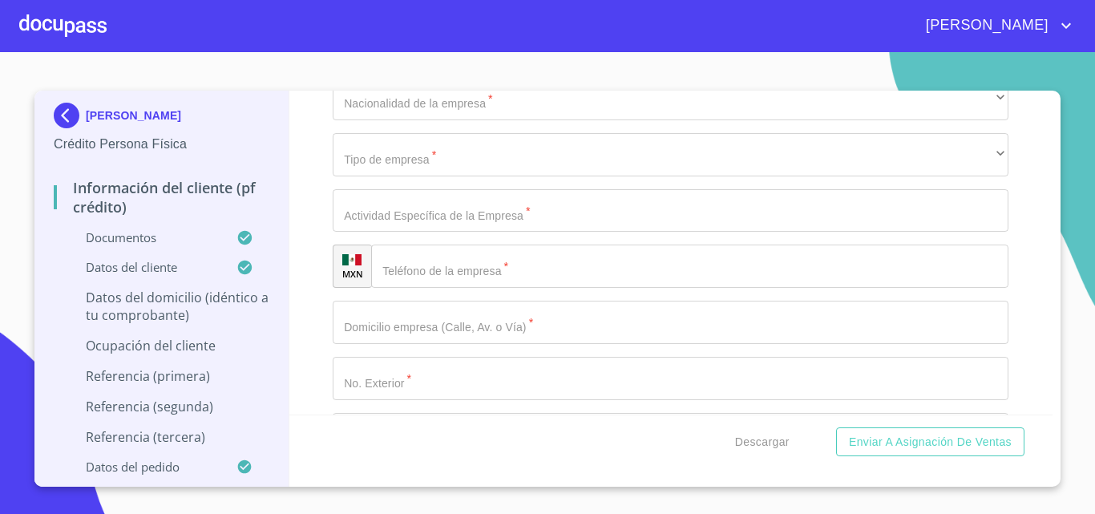
scroll to position [5291, 0]
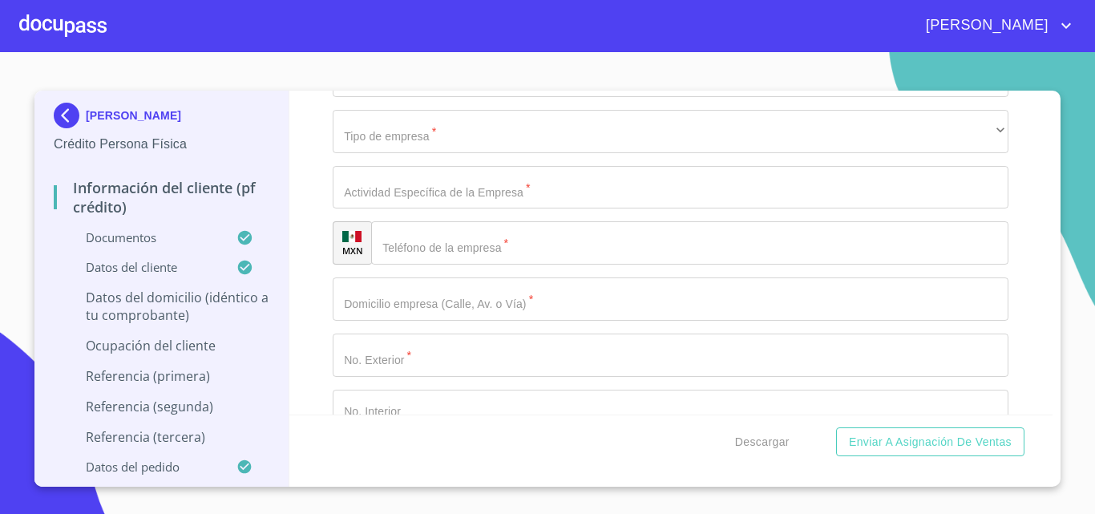
type input "AV [GEOGRAPHIC_DATA]"
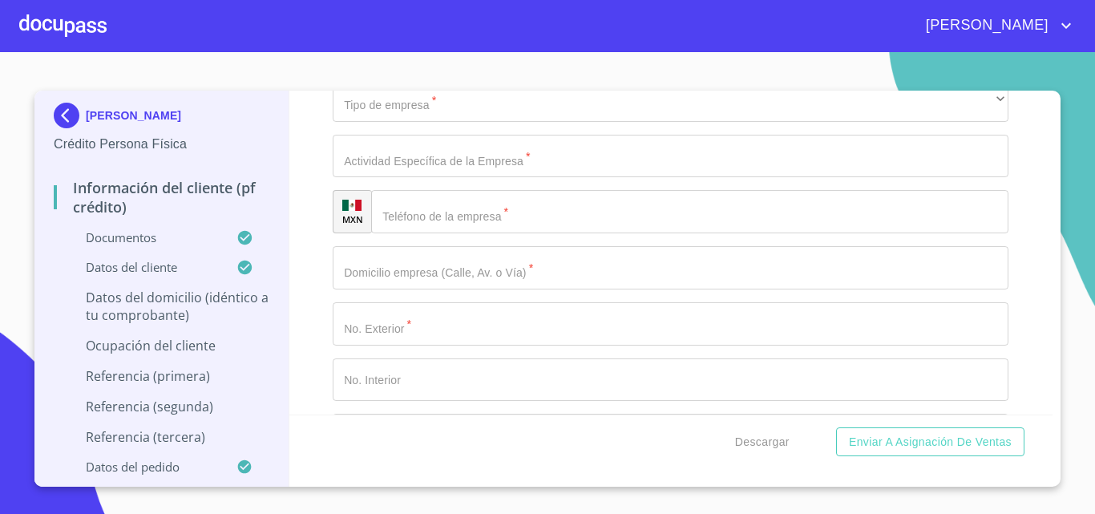
type input "537"
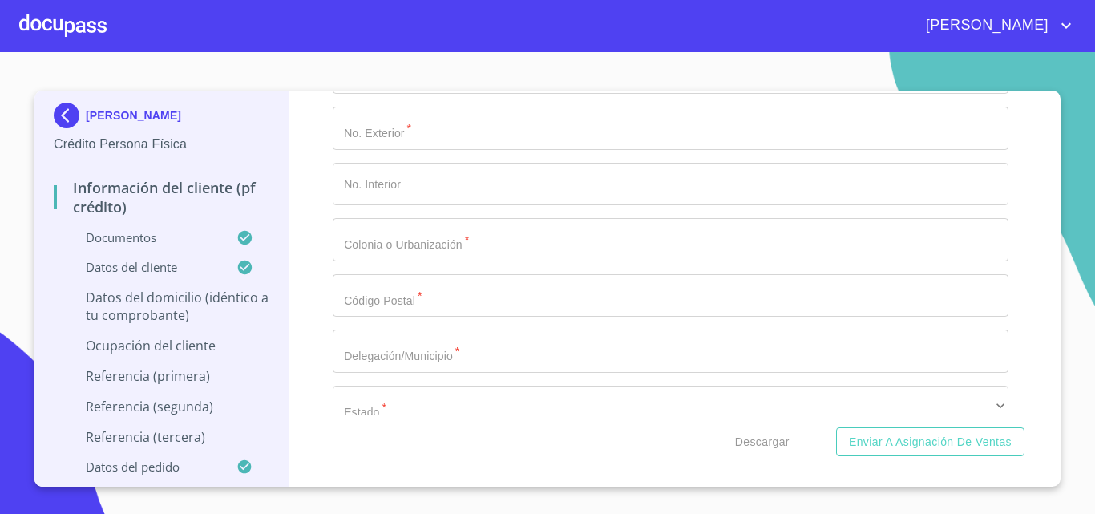
type input "9"
type input "C15 / PRIVADA 16"
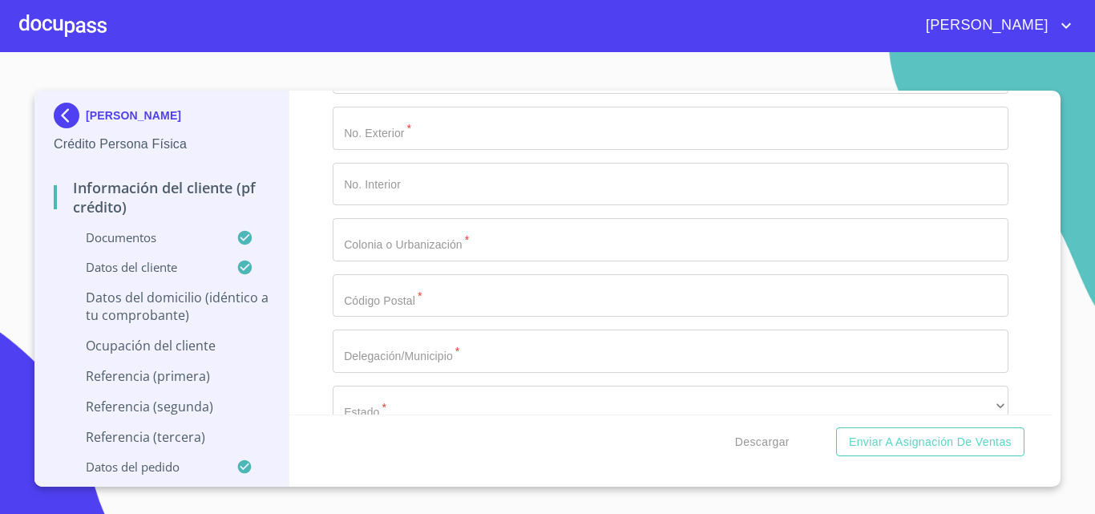
type input "[GEOGRAPHIC_DATA]"
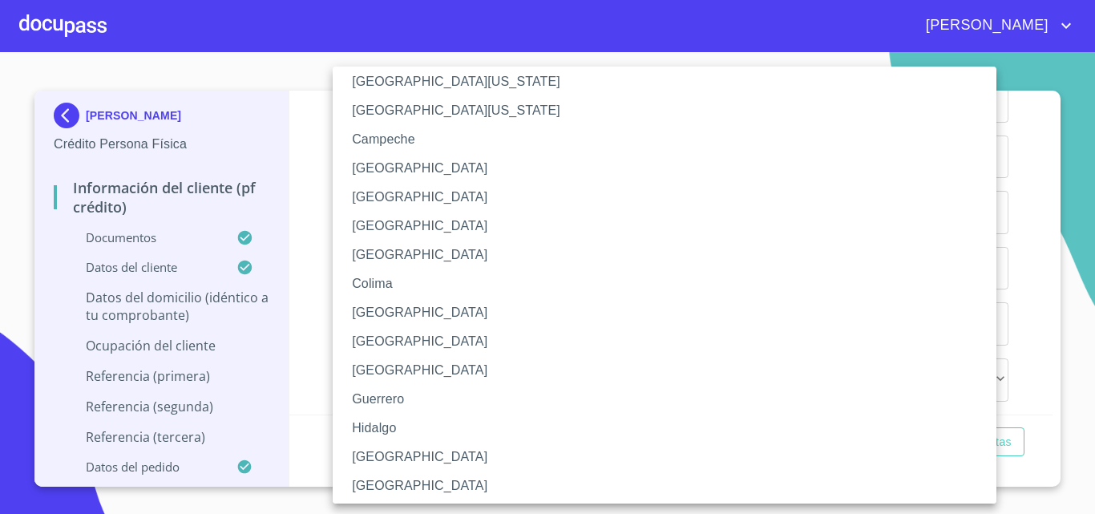
scroll to position [80, 0]
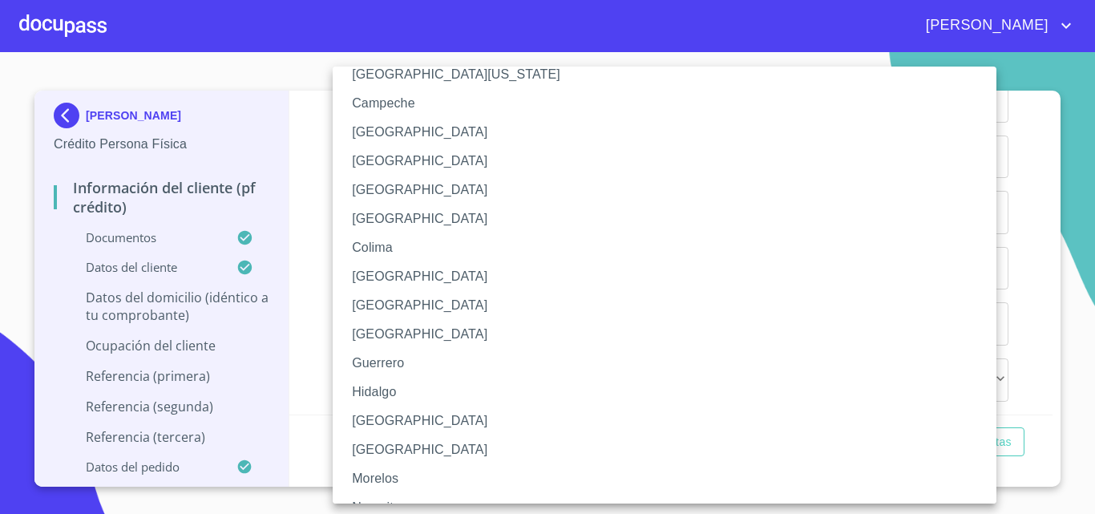
click at [382, 418] on li "[GEOGRAPHIC_DATA]" at bounding box center [671, 420] width 676 height 29
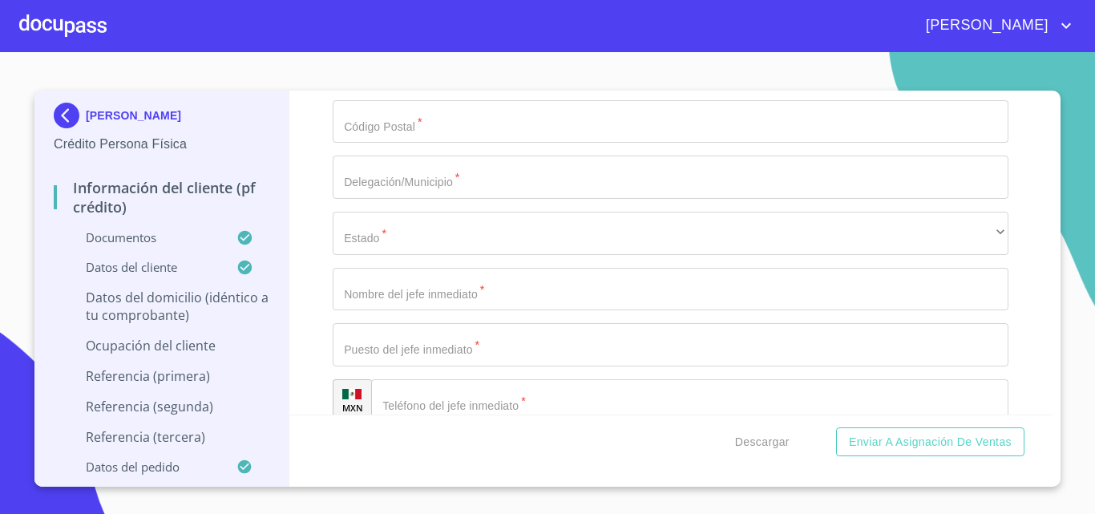
scroll to position [5785, 0]
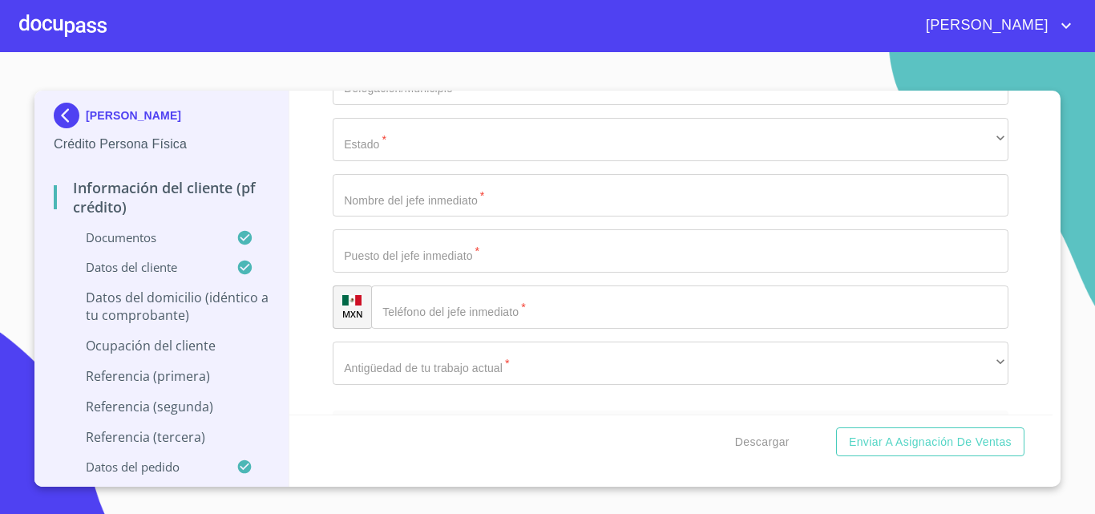
type input "SAN [PERSON_NAME] TLAQUEPAQUE"
type input "HACIENDA DE [GEOGRAPHIC_DATA][PERSON_NAME]"
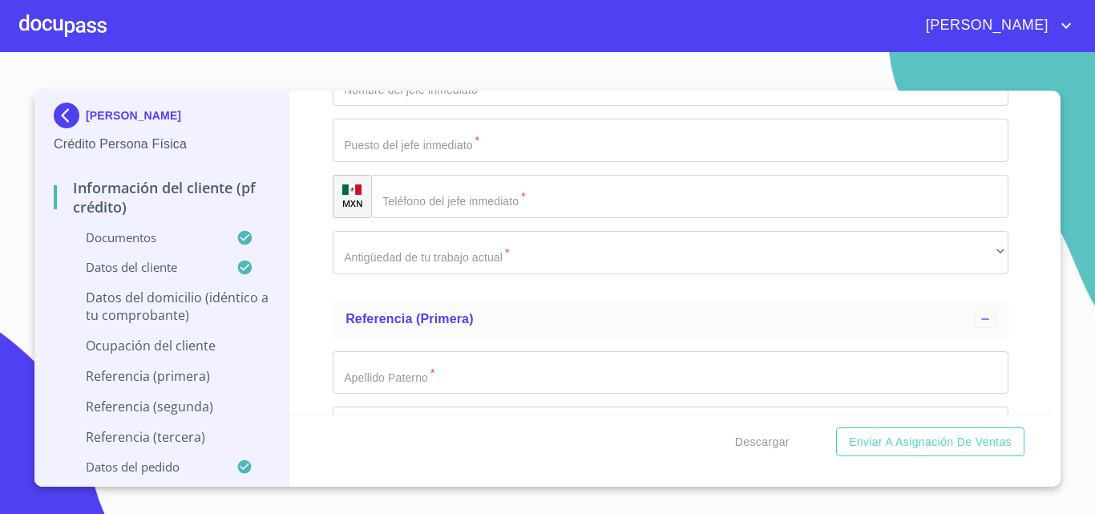
scroll to position [5945, 0]
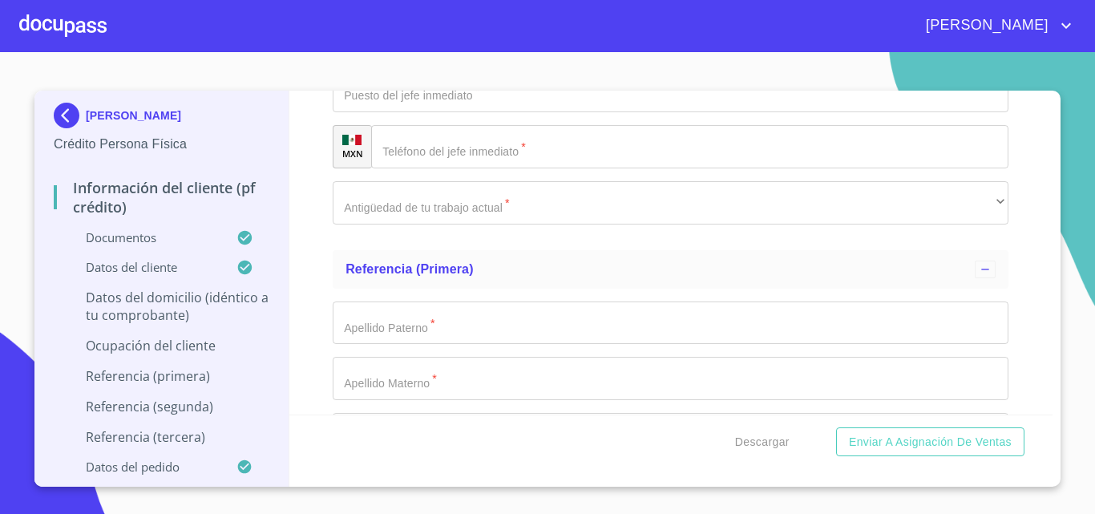
type input "45601"
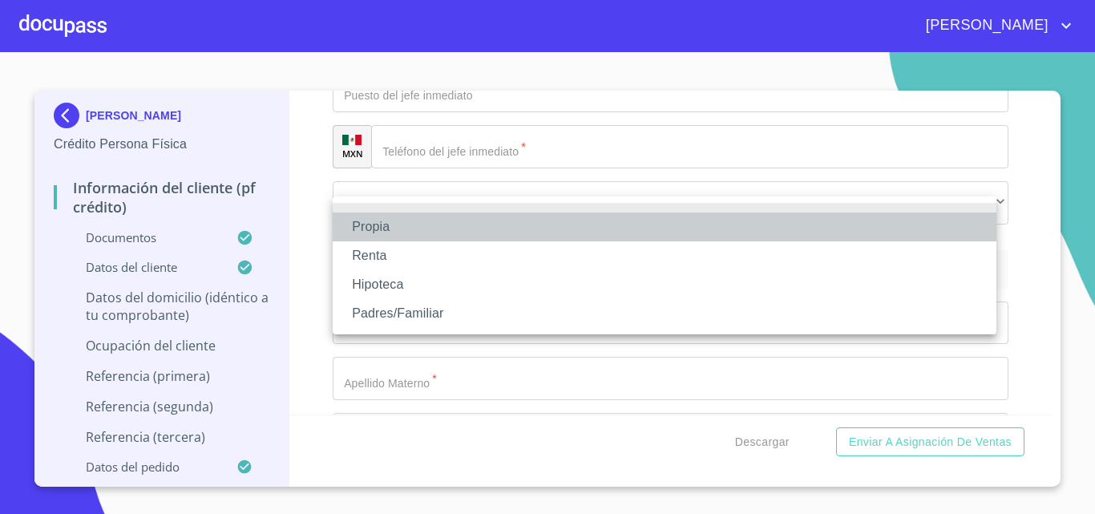
click at [372, 224] on li "Propia" at bounding box center [665, 226] width 664 height 29
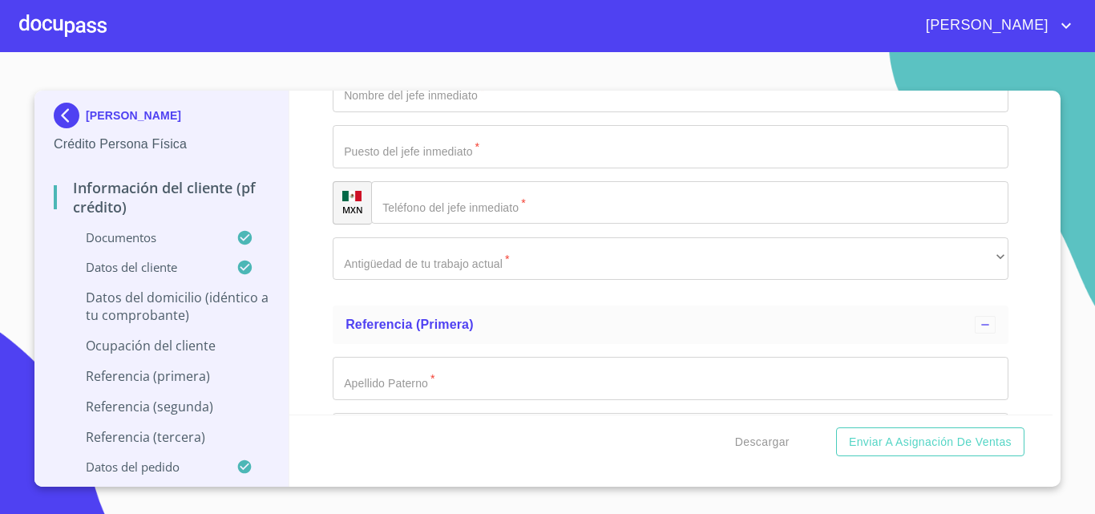
type input "$1,500,000"
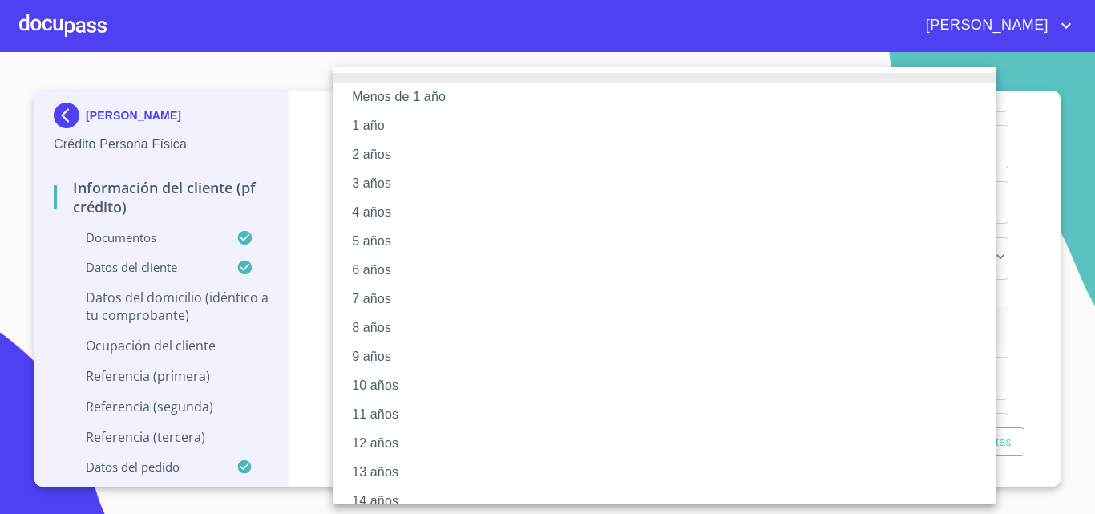
click at [364, 387] on li "10 años" at bounding box center [671, 385] width 676 height 29
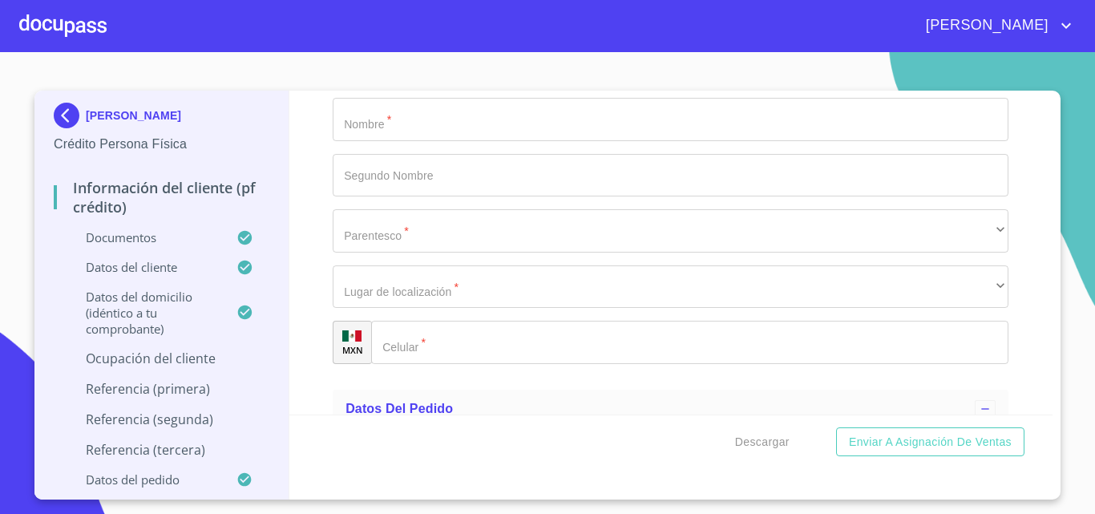
scroll to position [7308, 0]
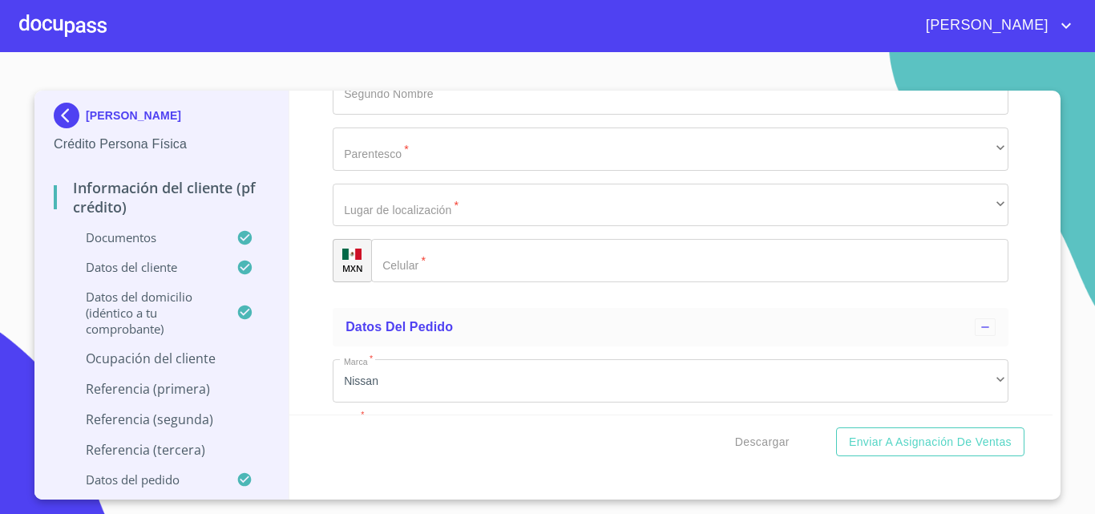
type input "CHAVEZ"
type input "CARRETERO"
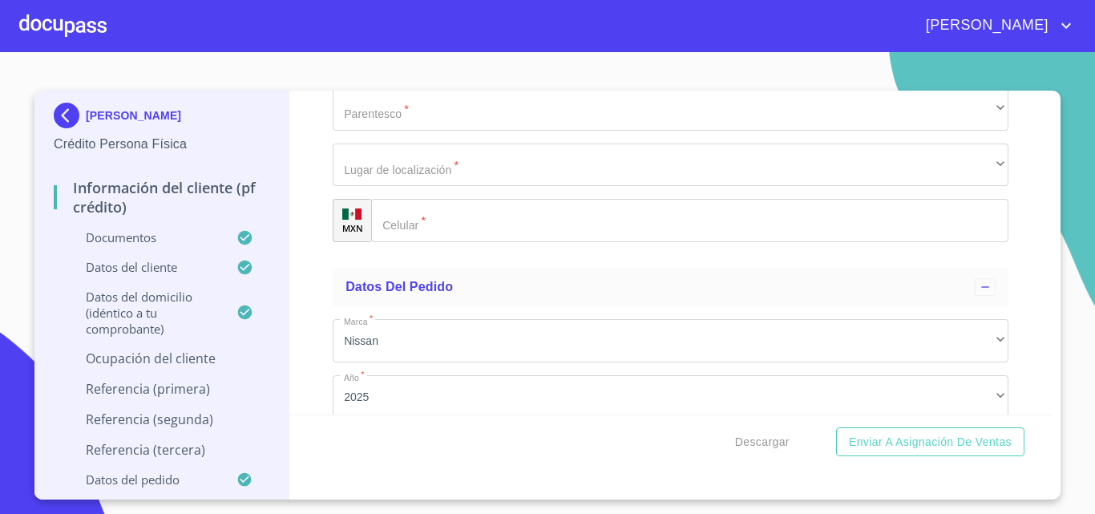
scroll to position [7428, 0]
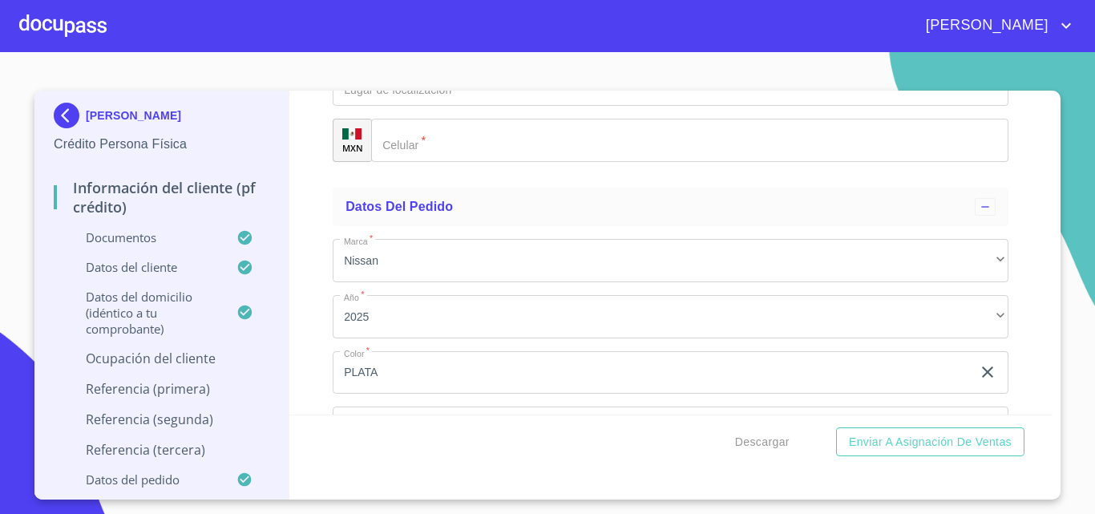
type input "[PERSON_NAME]"
type input "DE [DEMOGRAPHIC_DATA]"
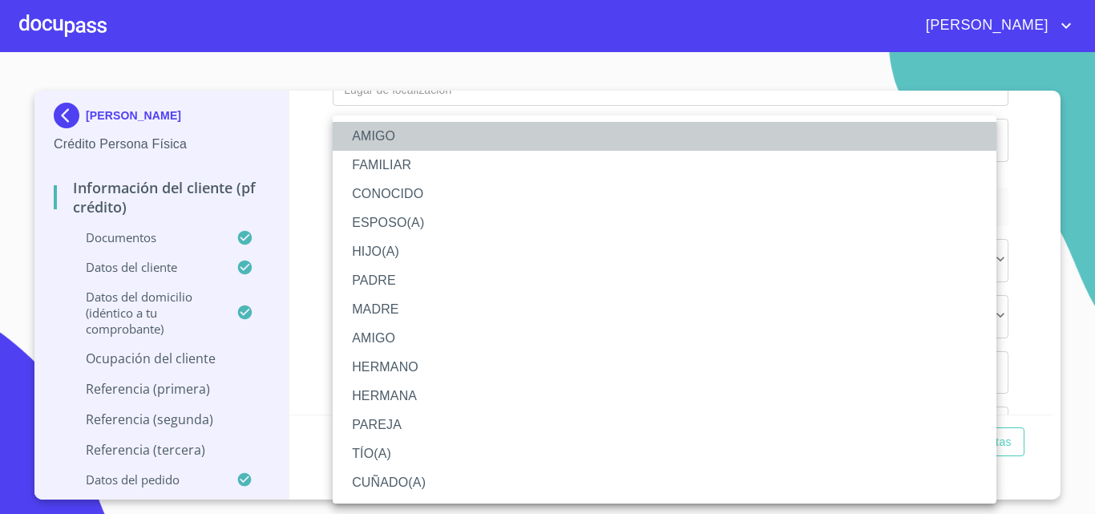
click at [384, 138] on li "AMIGO" at bounding box center [665, 136] width 664 height 29
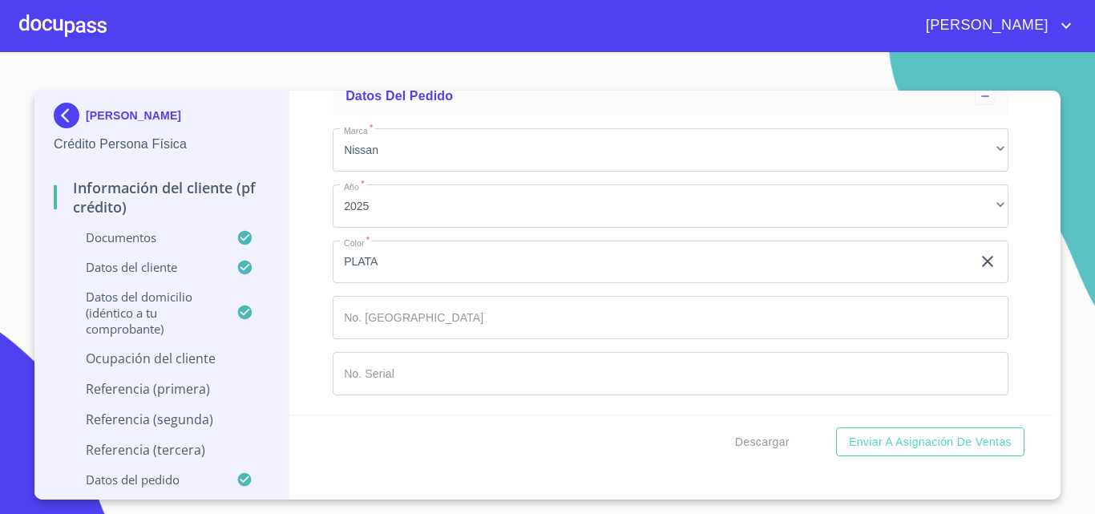
scroll to position [7589, 0]
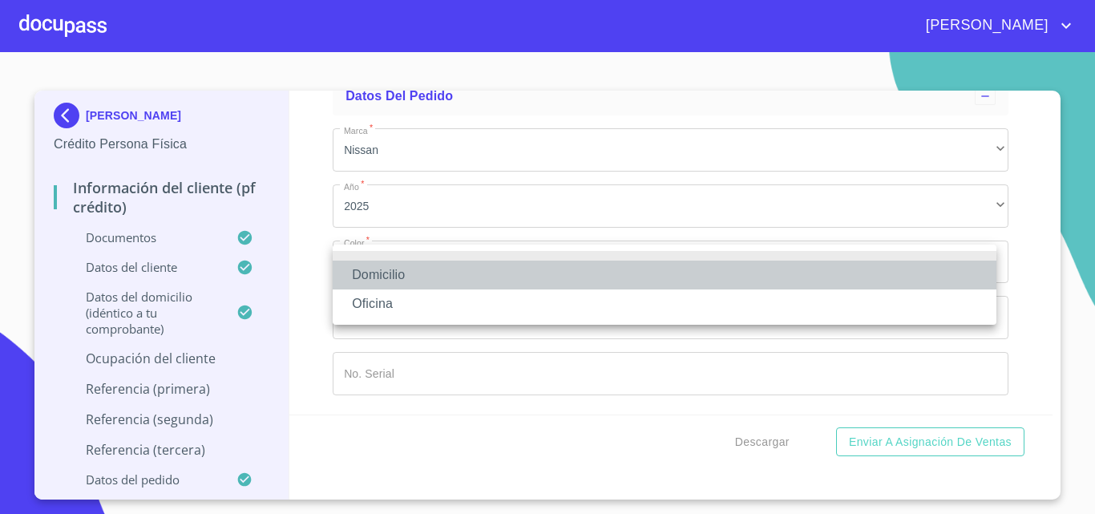
click at [396, 271] on li "Domicilio" at bounding box center [665, 275] width 664 height 29
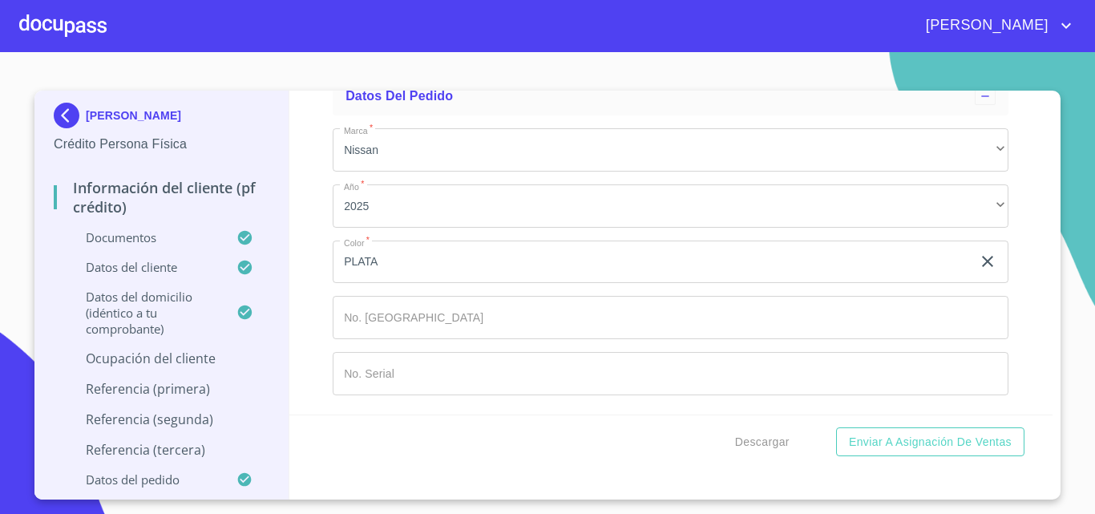
type input "[PHONE_NUMBER]"
type input "[PERSON_NAME]"
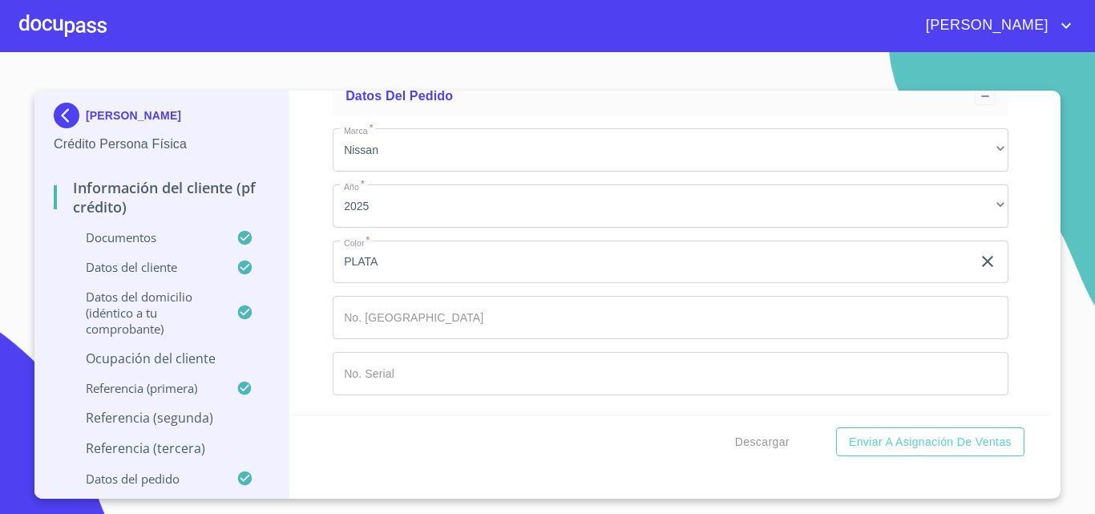
type input "[PERSON_NAME]"
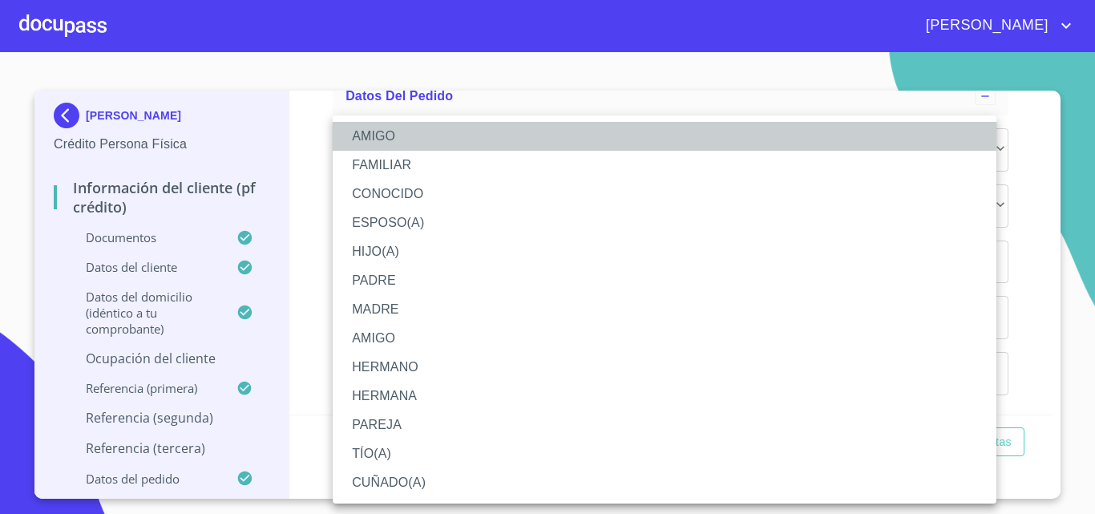
click at [380, 142] on li "AMIGO" at bounding box center [665, 136] width 664 height 29
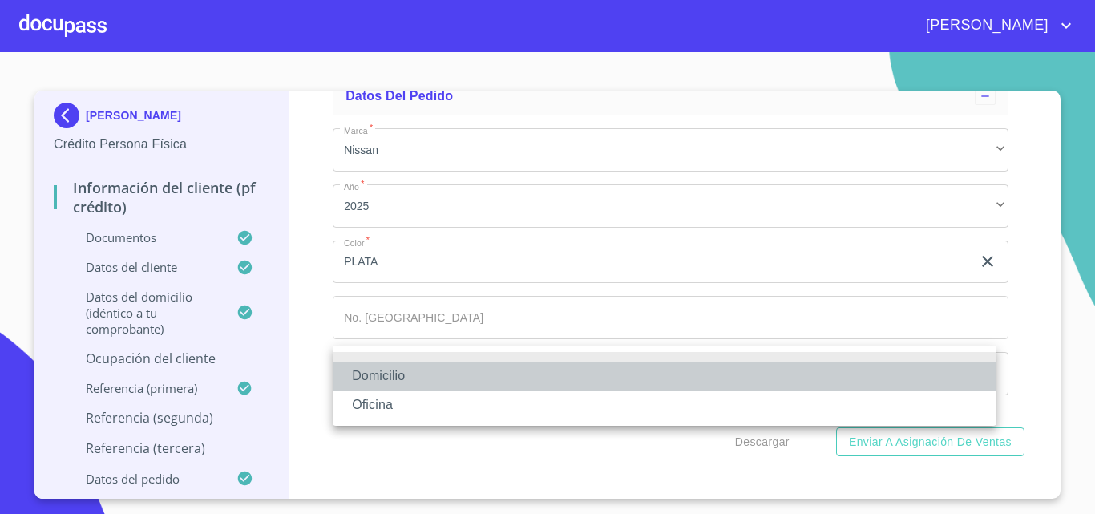
drag, startPoint x: 374, startPoint y: 370, endPoint x: 452, endPoint y: 327, distance: 89.7
click at [377, 370] on li "Domicilio" at bounding box center [665, 376] width 664 height 29
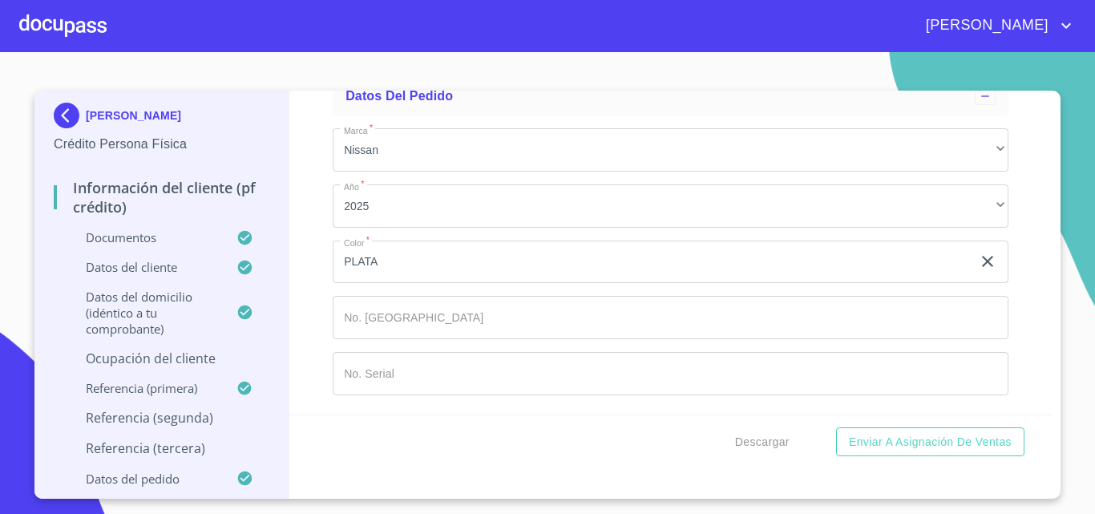
scroll to position [8103, 0]
type input "[PHONE_NUMBER]"
type input "CABALLERO"
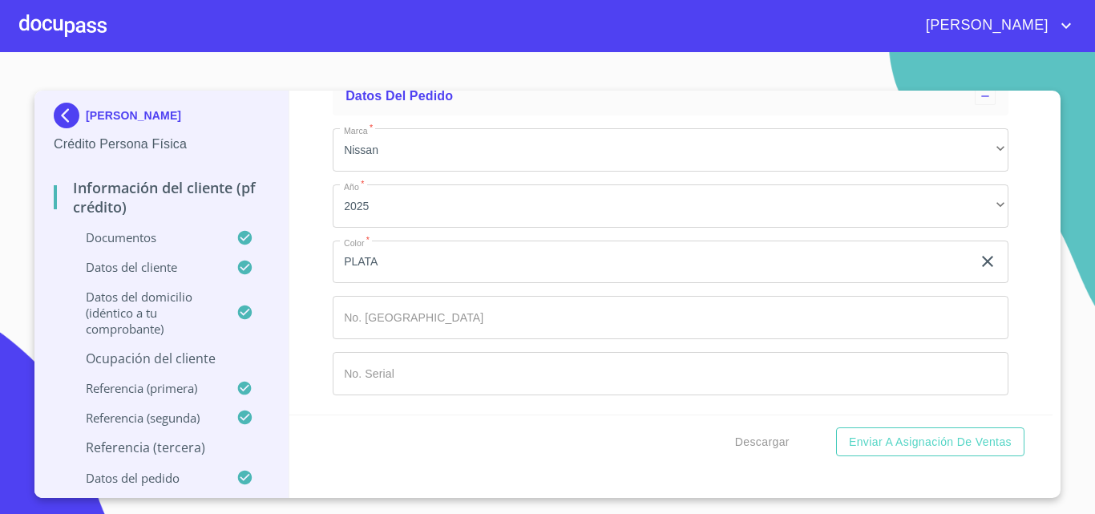
type input "[PERSON_NAME]"
type input "DE [GEOGRAPHIC_DATA]"
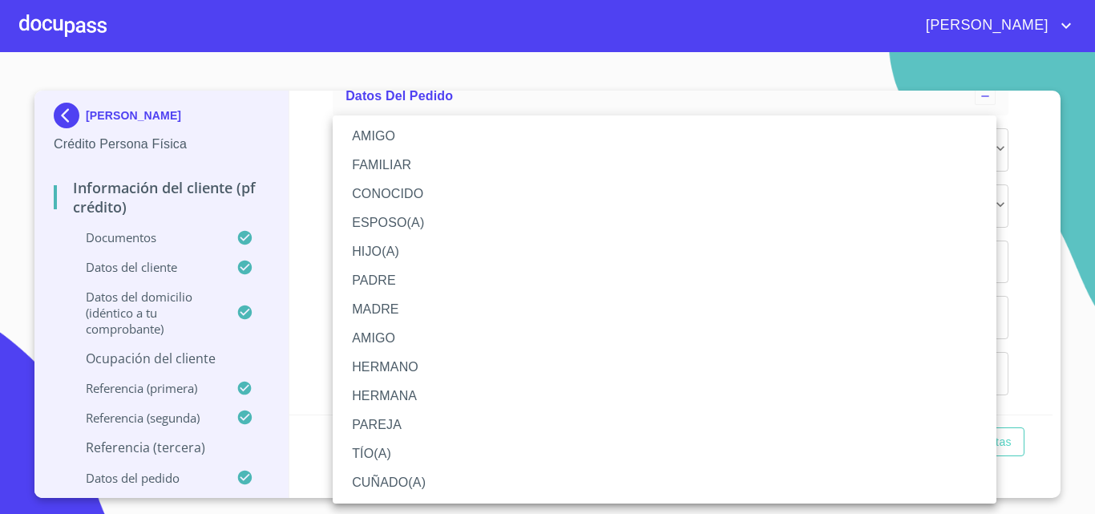
click at [369, 131] on li "AMIGO" at bounding box center [665, 136] width 664 height 29
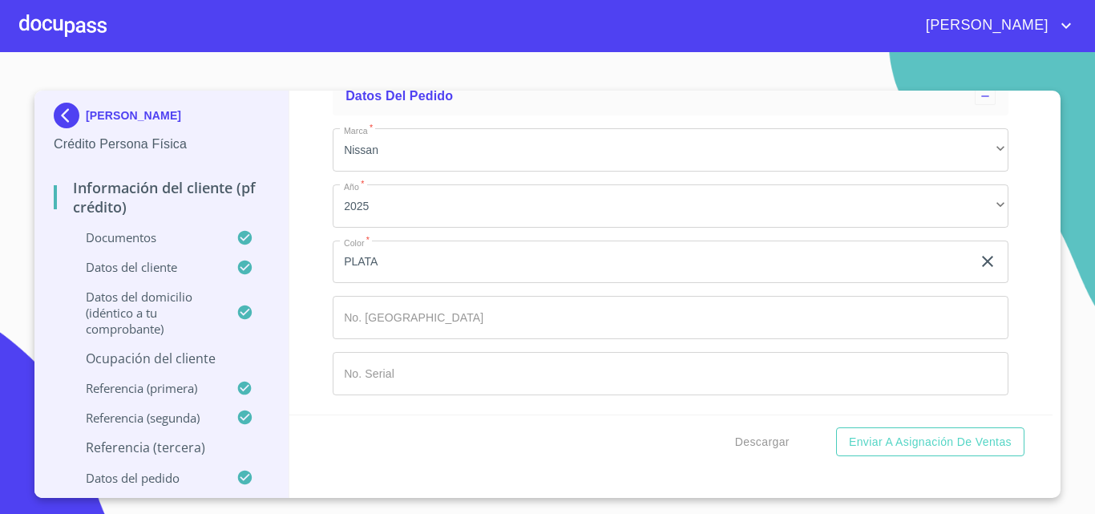
scroll to position [8474, 0]
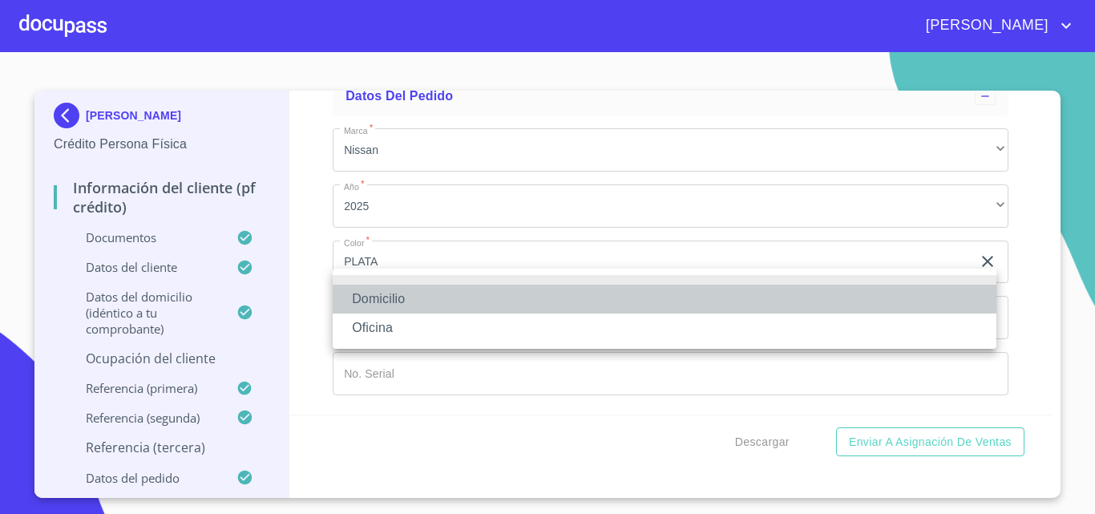
click at [386, 305] on li "Domicilio" at bounding box center [665, 299] width 664 height 29
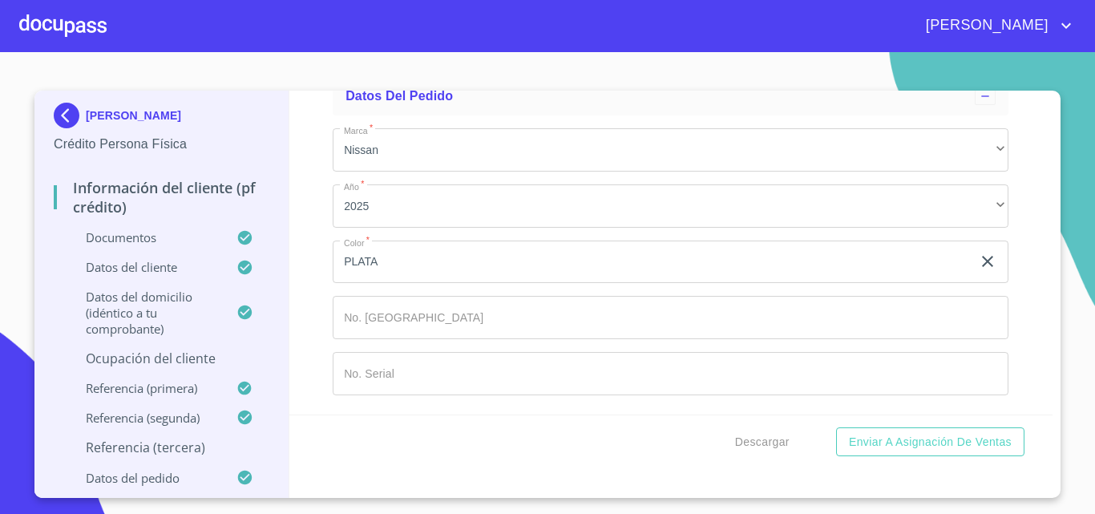
click at [395, 51] on div "+52 ​" at bounding box center [690, 29] width 636 height 43
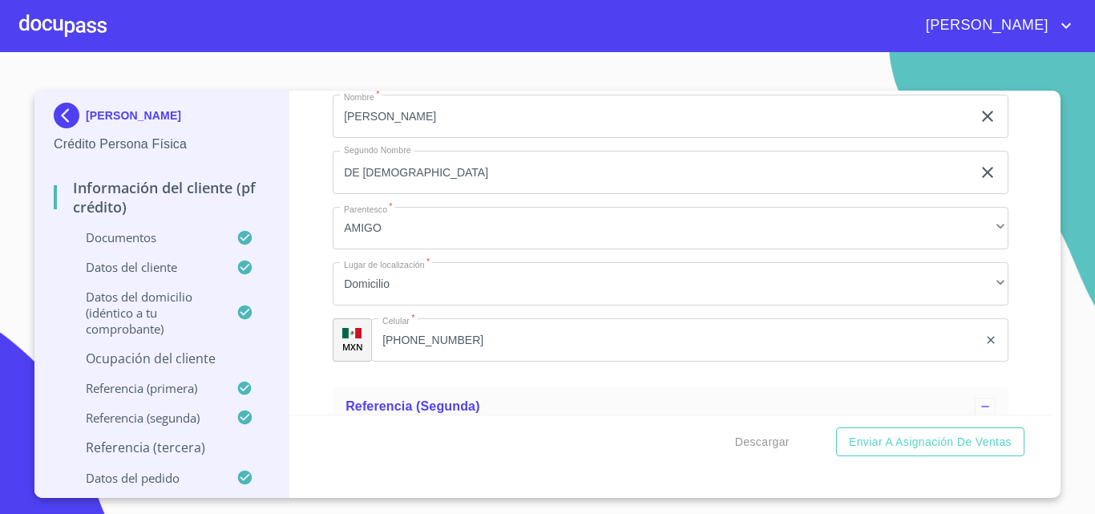
scroll to position [6219, 0]
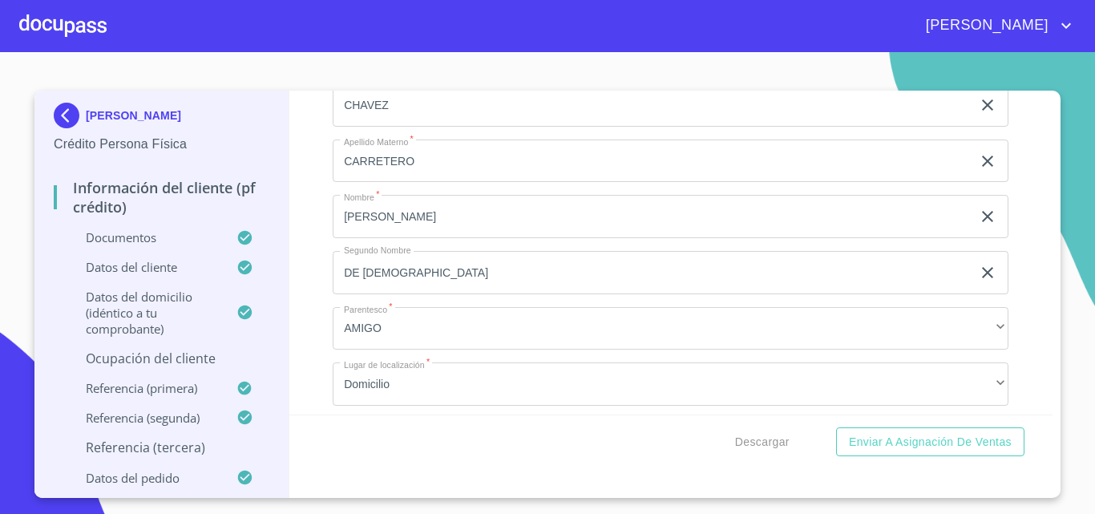
type input "[PHONE_NUMBER]"
click at [321, 316] on div "Información del cliente (PF crédito) Documentos Documento de identificación   *…" at bounding box center [671, 253] width 764 height 324
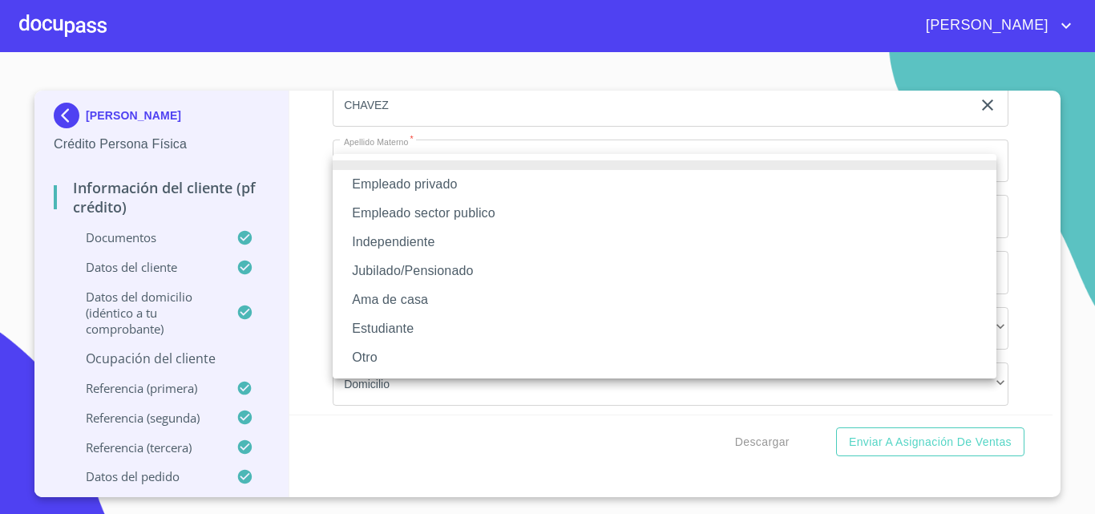
click at [429, 183] on li "Empleado privado" at bounding box center [665, 184] width 664 height 29
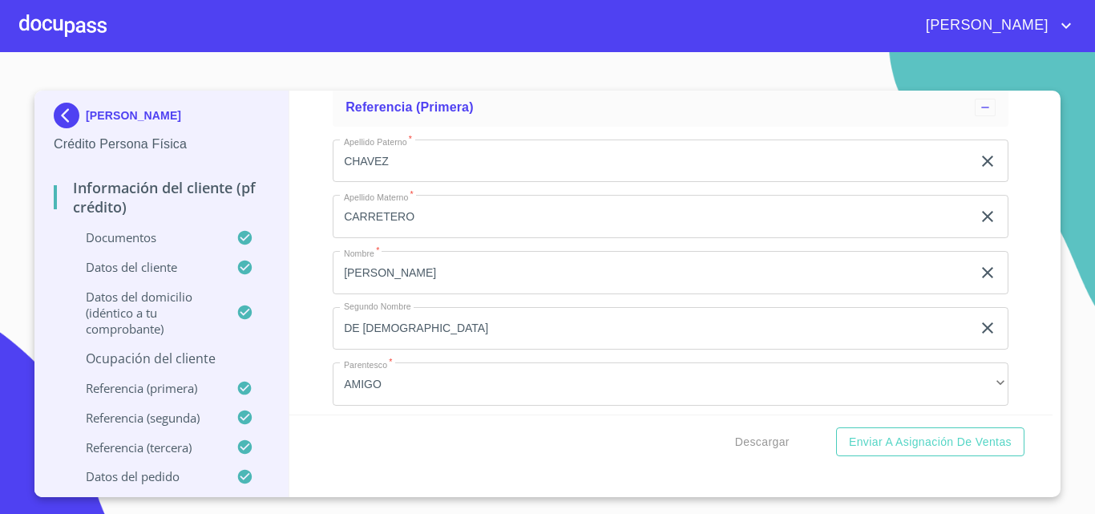
type input "PRO"
type input "20000"
type input "PRODUCTOS COLINA"
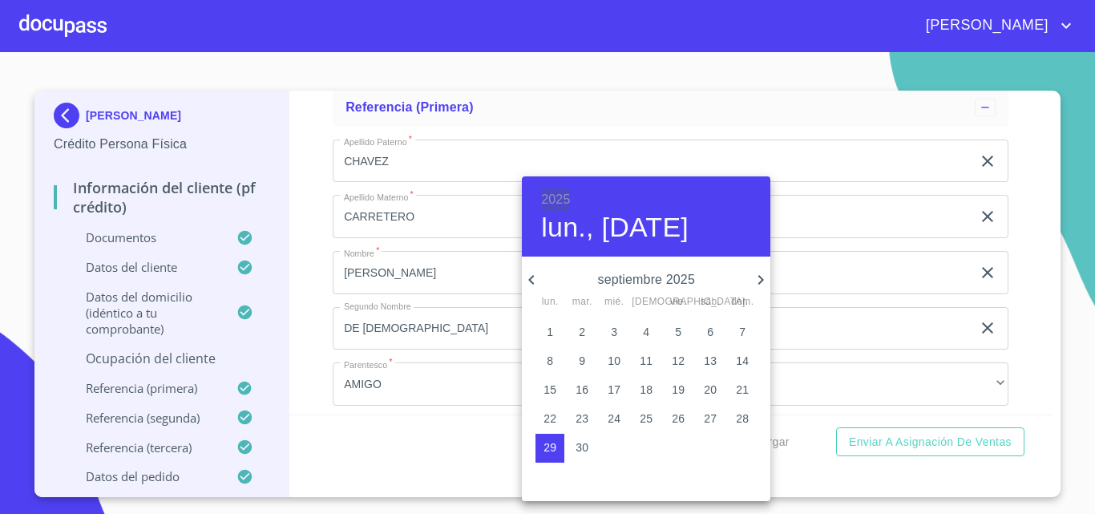
click at [550, 196] on h6 "2025" at bounding box center [555, 199] width 29 height 22
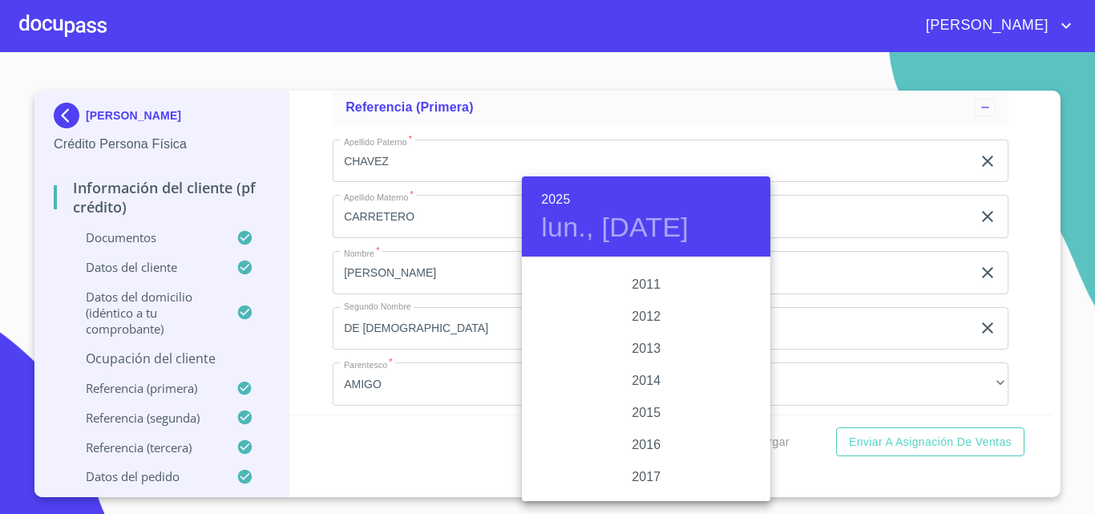
scroll to position [2709, 0]
click at [649, 354] on div "2012" at bounding box center [646, 355] width 248 height 32
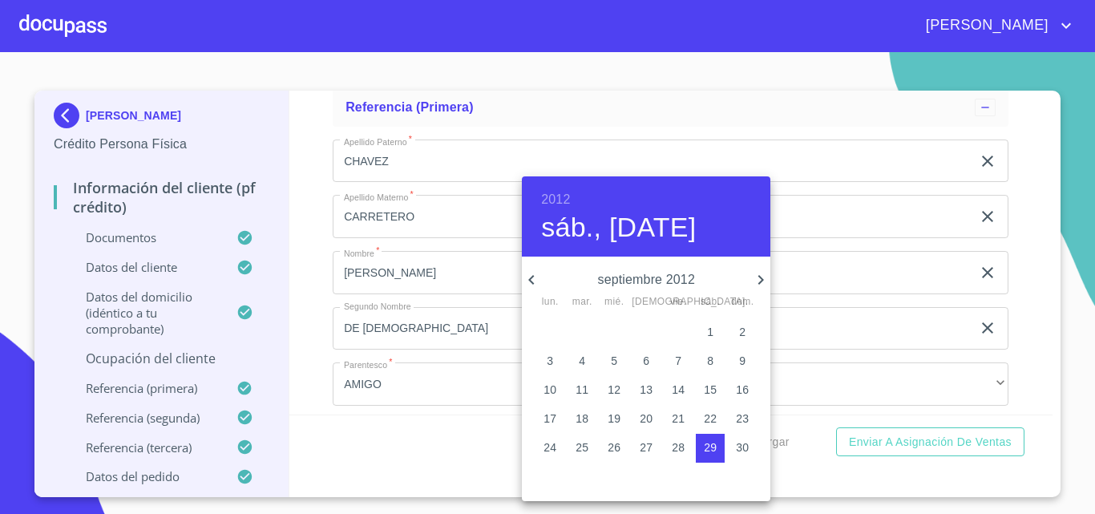
click at [535, 283] on icon "button" at bounding box center [531, 279] width 19 height 19
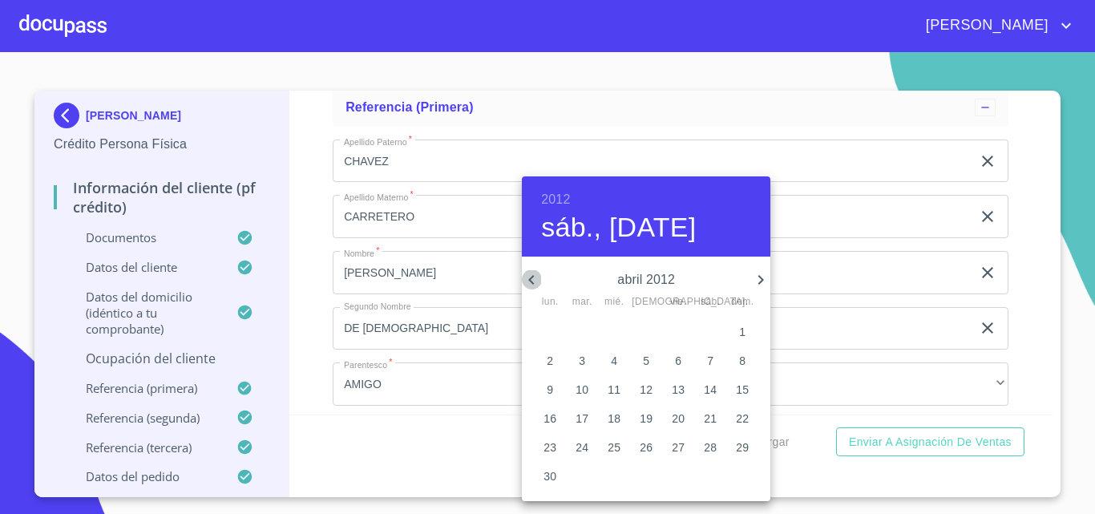
click at [531, 282] on icon "button" at bounding box center [531, 280] width 6 height 10
click at [741, 420] on p "25" at bounding box center [742, 418] width 13 height 16
type input "25 de mar. de 2012"
click at [440, 396] on div at bounding box center [547, 257] width 1095 height 514
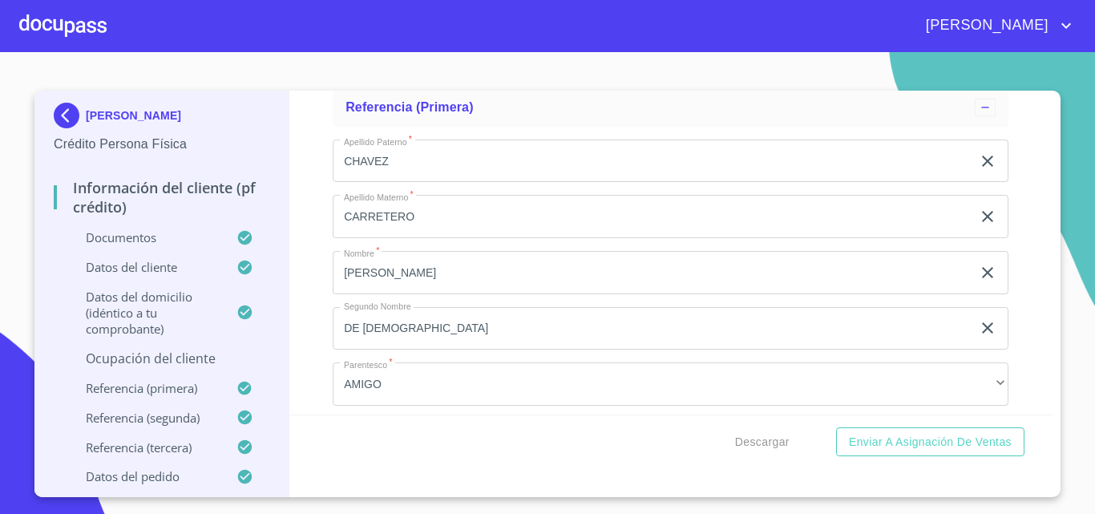
type input "ADMINISTRACION"
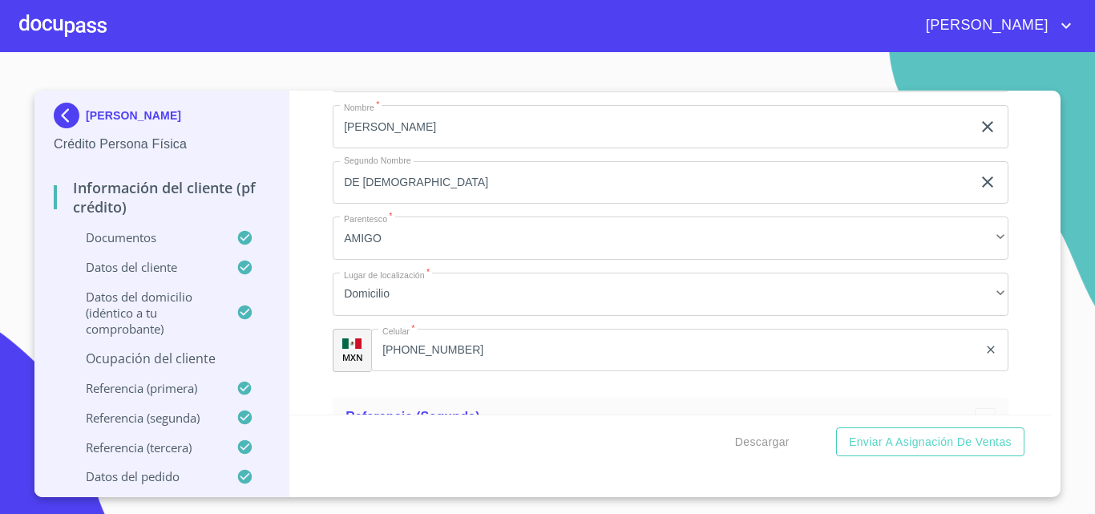
scroll to position [6379, 0]
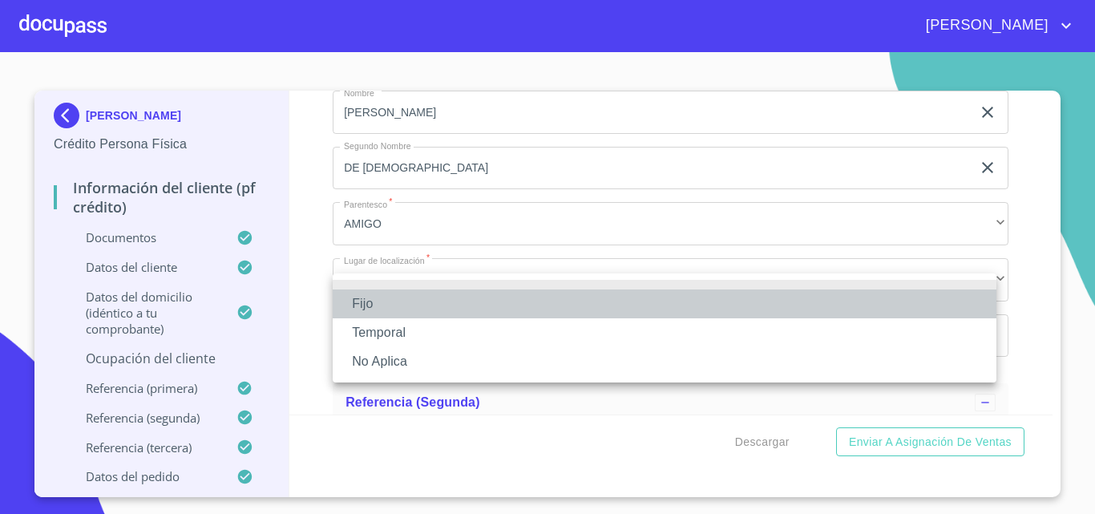
click at [385, 302] on li "Fijo" at bounding box center [665, 303] width 664 height 29
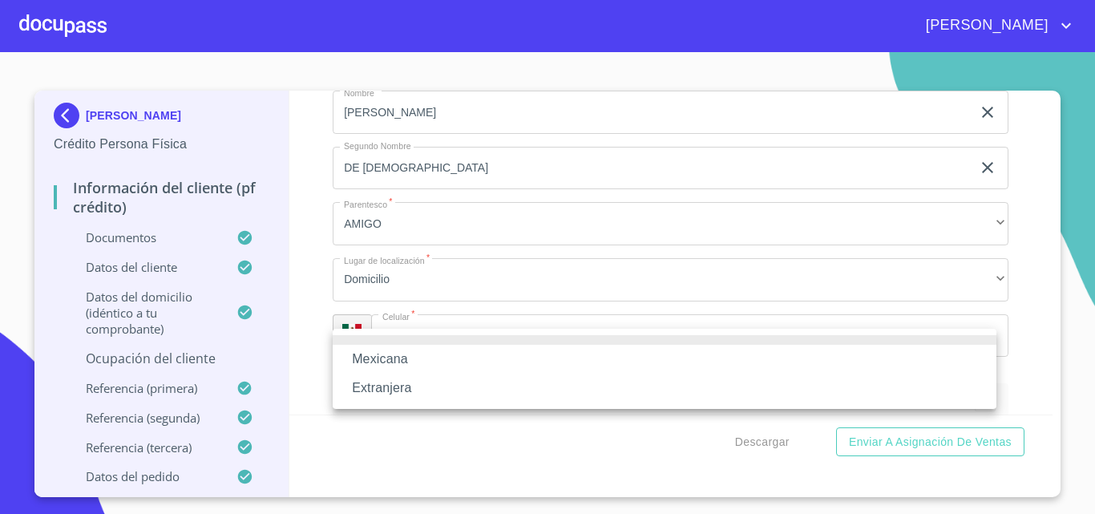
click at [427, 364] on li "Mexicana" at bounding box center [665, 359] width 664 height 29
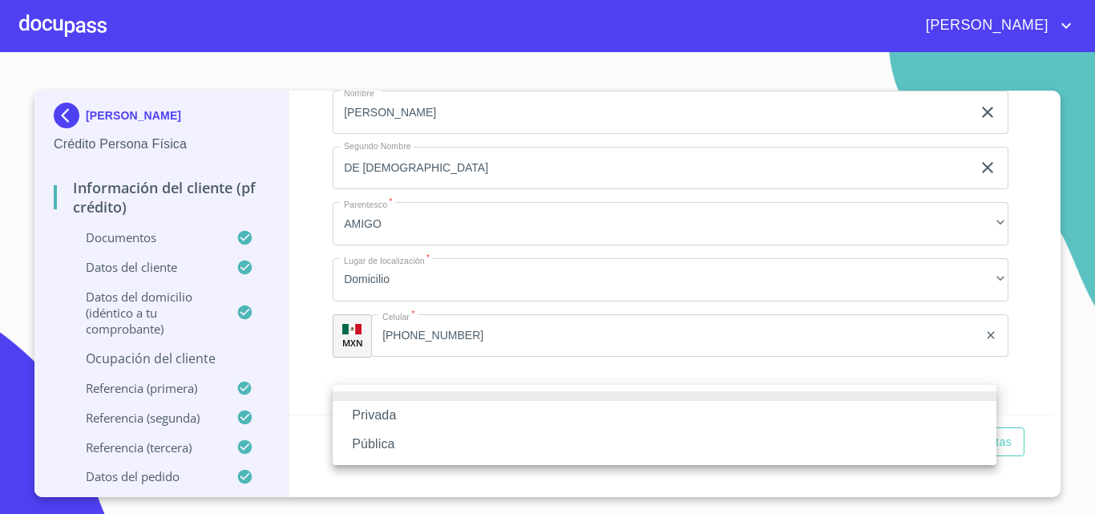
click at [389, 414] on li "Privada" at bounding box center [665, 415] width 664 height 29
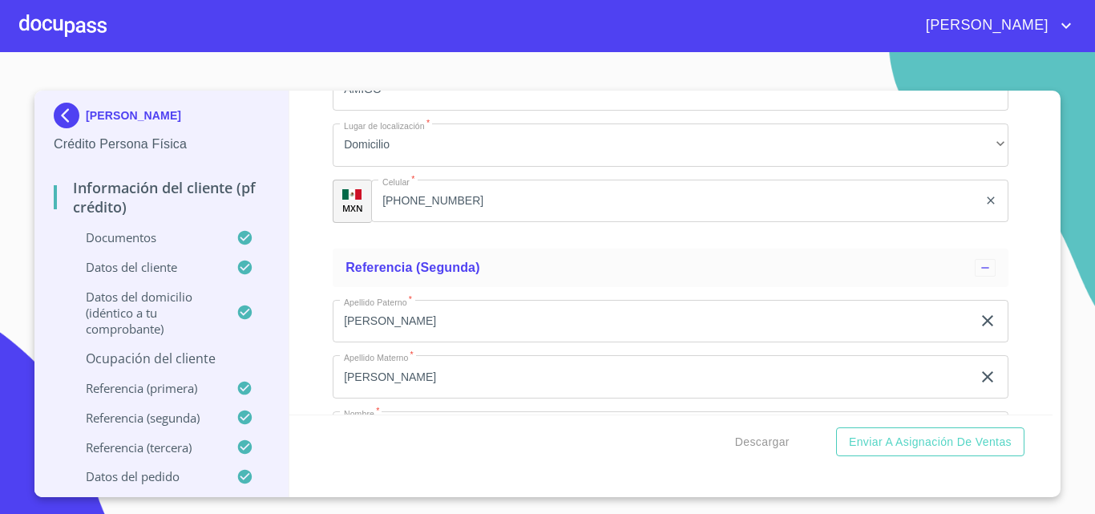
scroll to position [6551, 0]
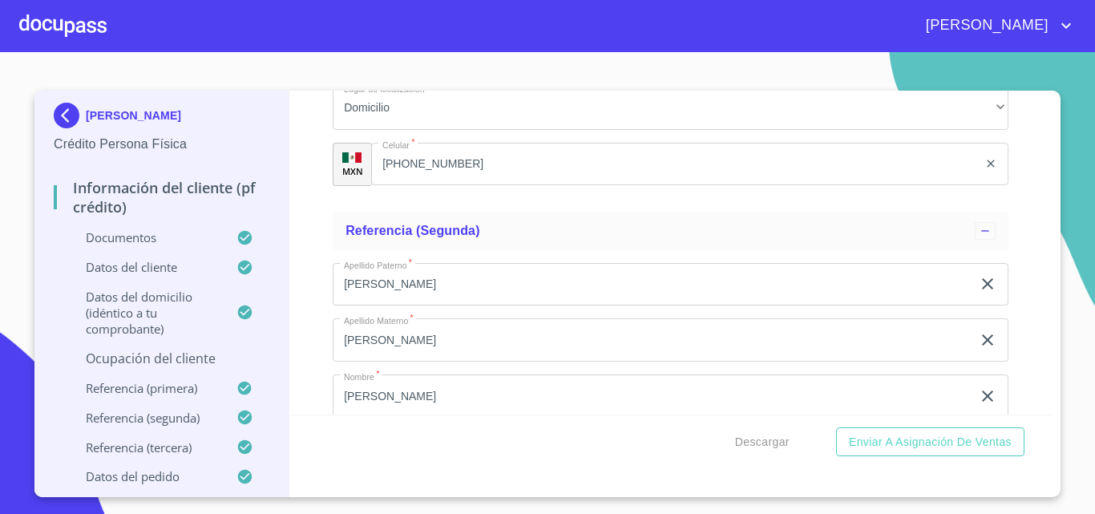
type input "COMERCIALIZADORA DE GRANOS Y SEMILLAS"
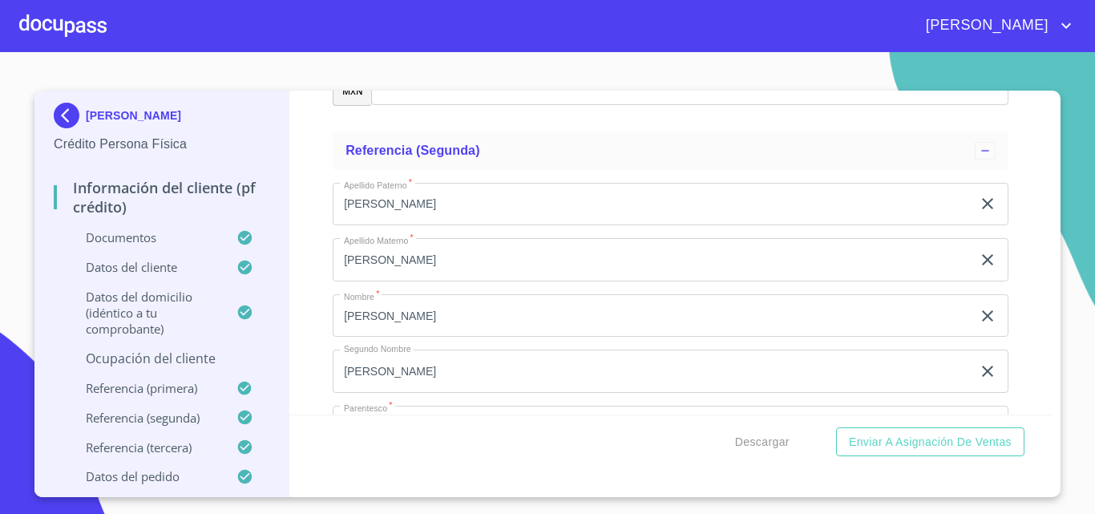
type input "[PHONE_NUMBER]"
type input "CALLEJON DE LAS ROSAS"
type input "280"
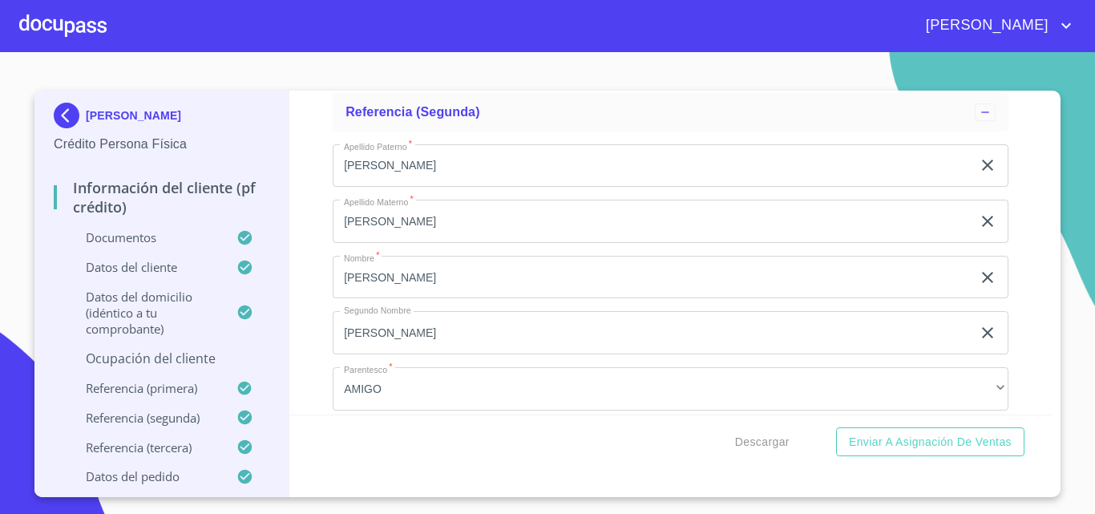
scroll to position [6866, 0]
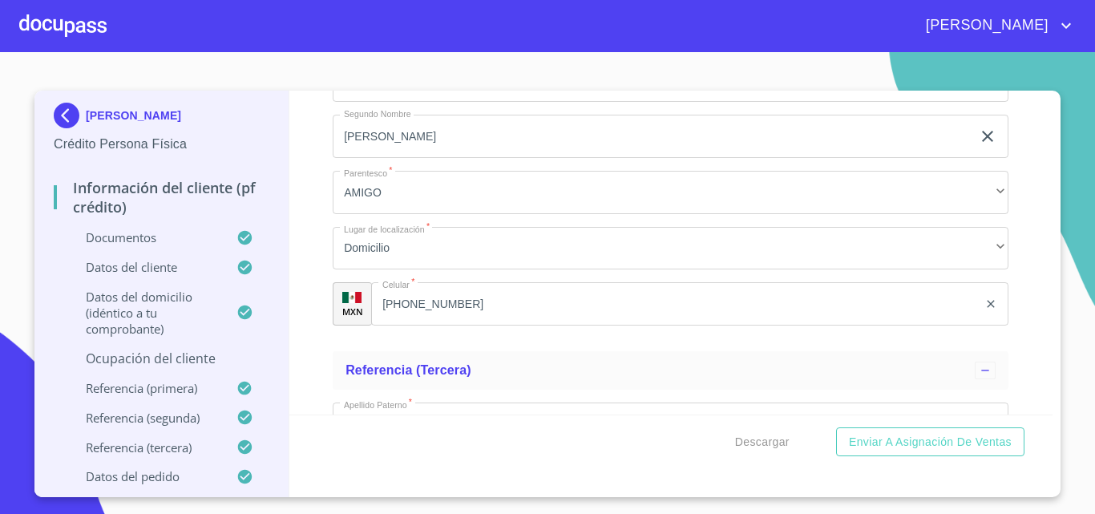
type input "SANTA MARIA TEQUEPEXPAN"
type input "45601"
type input "TLAQUEPAQUE"
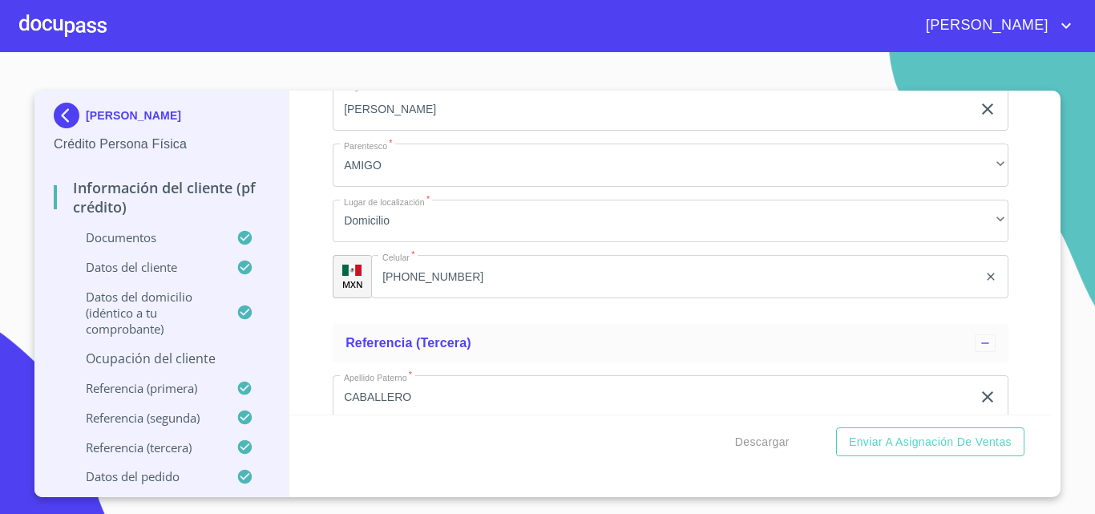
scroll to position [6973, 0]
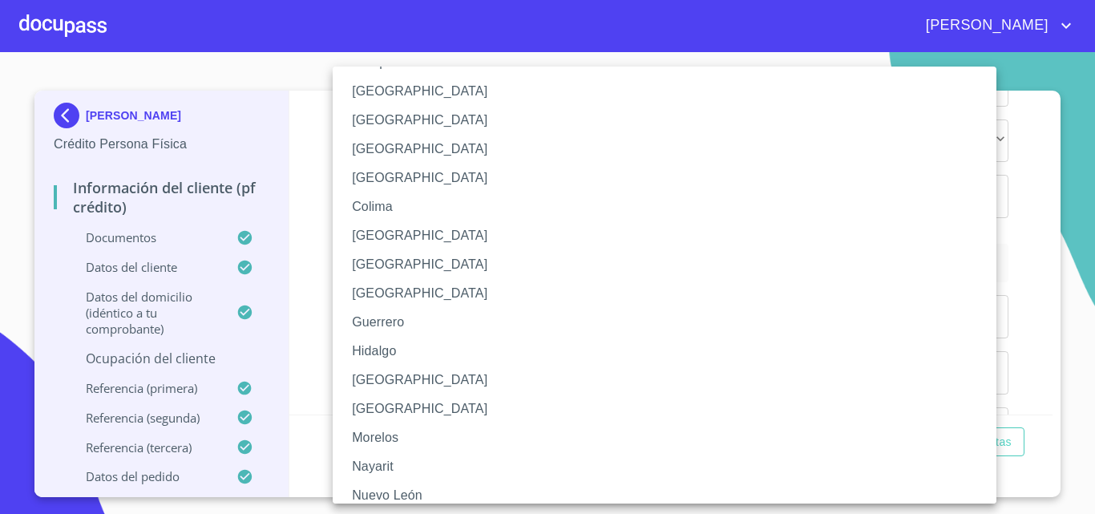
scroll to position [160, 0]
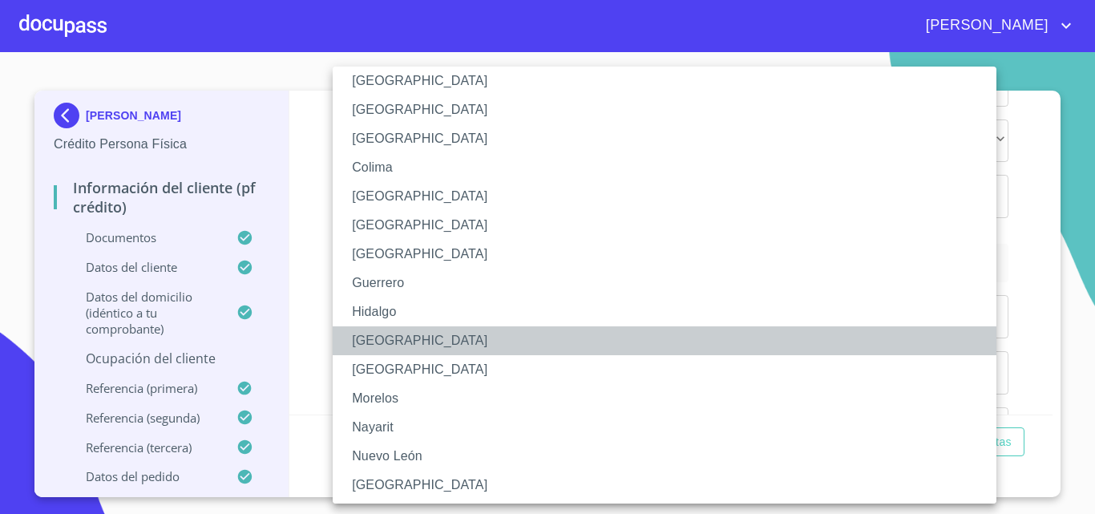
click at [376, 338] on li "[GEOGRAPHIC_DATA]" at bounding box center [671, 340] width 676 height 29
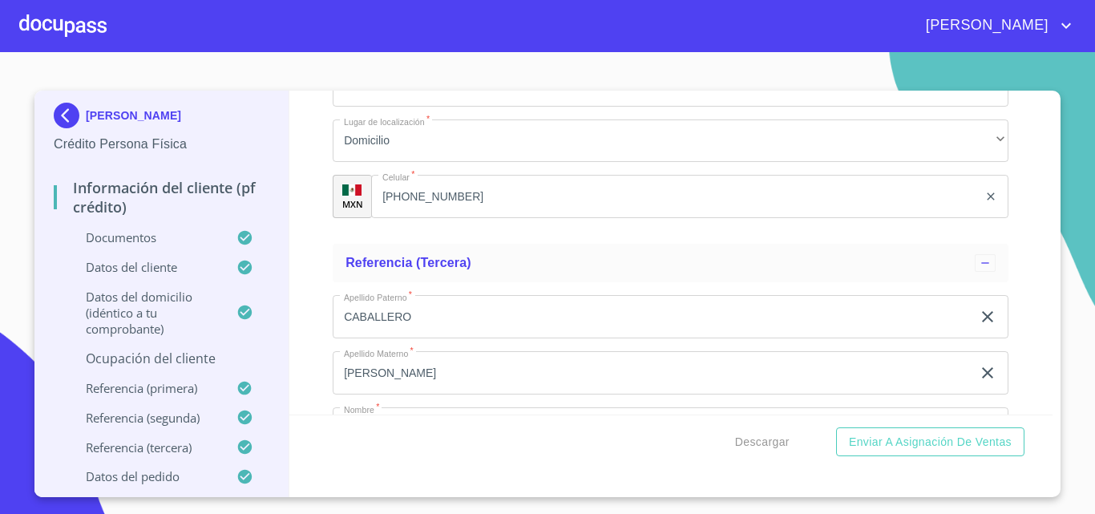
type input "[PERSON_NAME]"
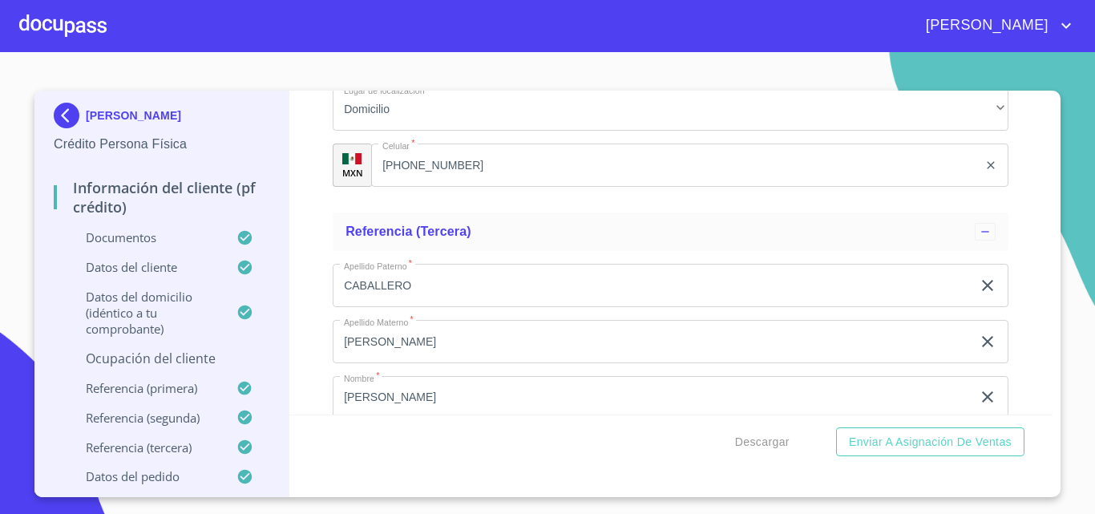
type input "DUEÑO"
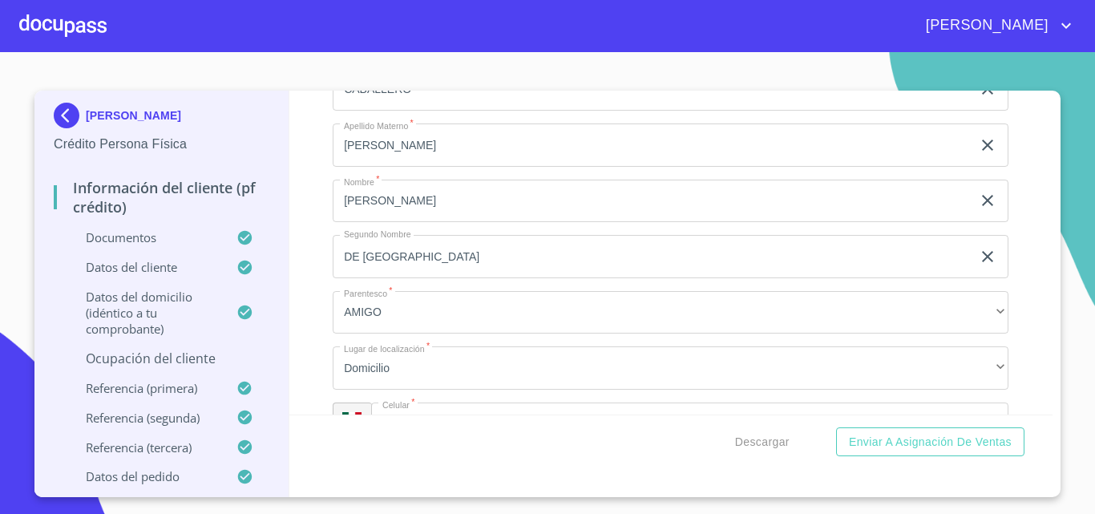
type input "[PHONE_NUMBER]"
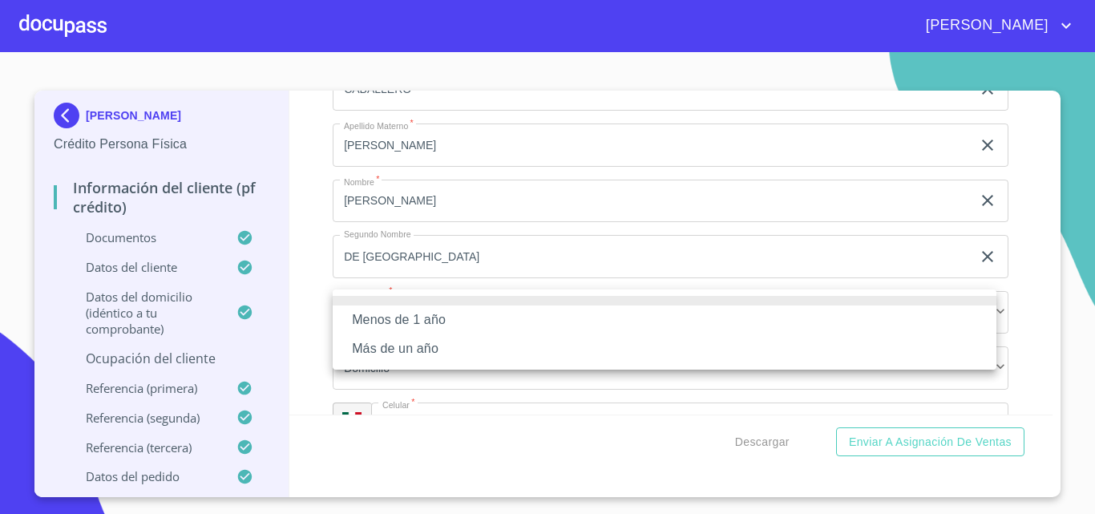
click at [411, 336] on li "Más de un año" at bounding box center [665, 348] width 664 height 29
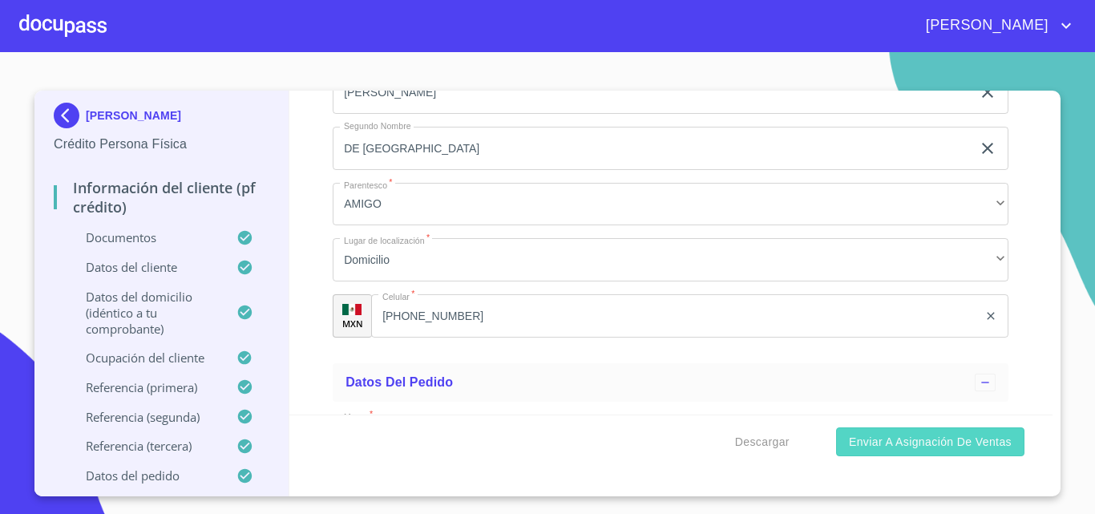
scroll to position [7682, 0]
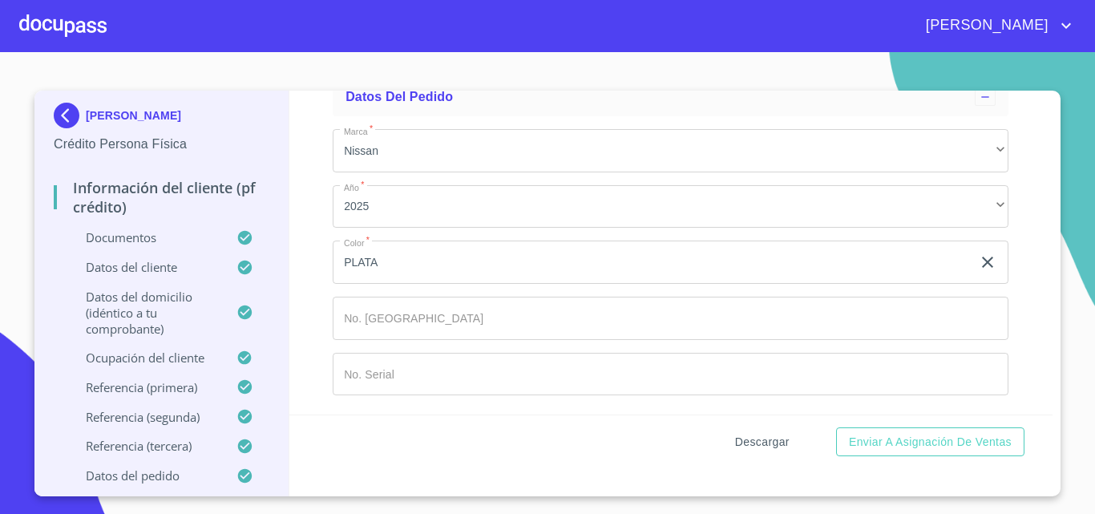
click at [766, 445] on span "Descargar" at bounding box center [762, 442] width 55 height 20
